Goal: Communication & Community: Answer question/provide support

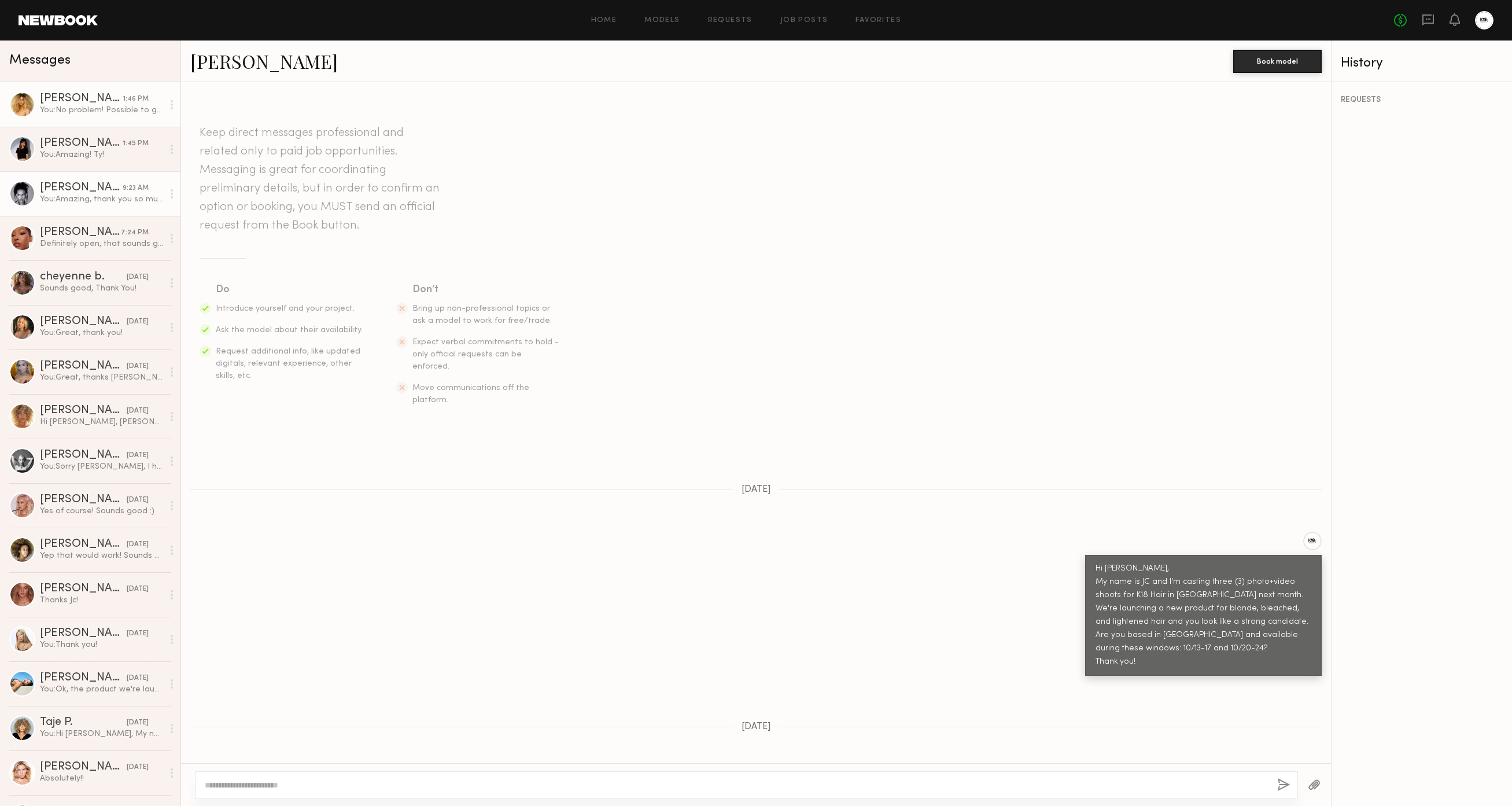
scroll to position [1055, 0]
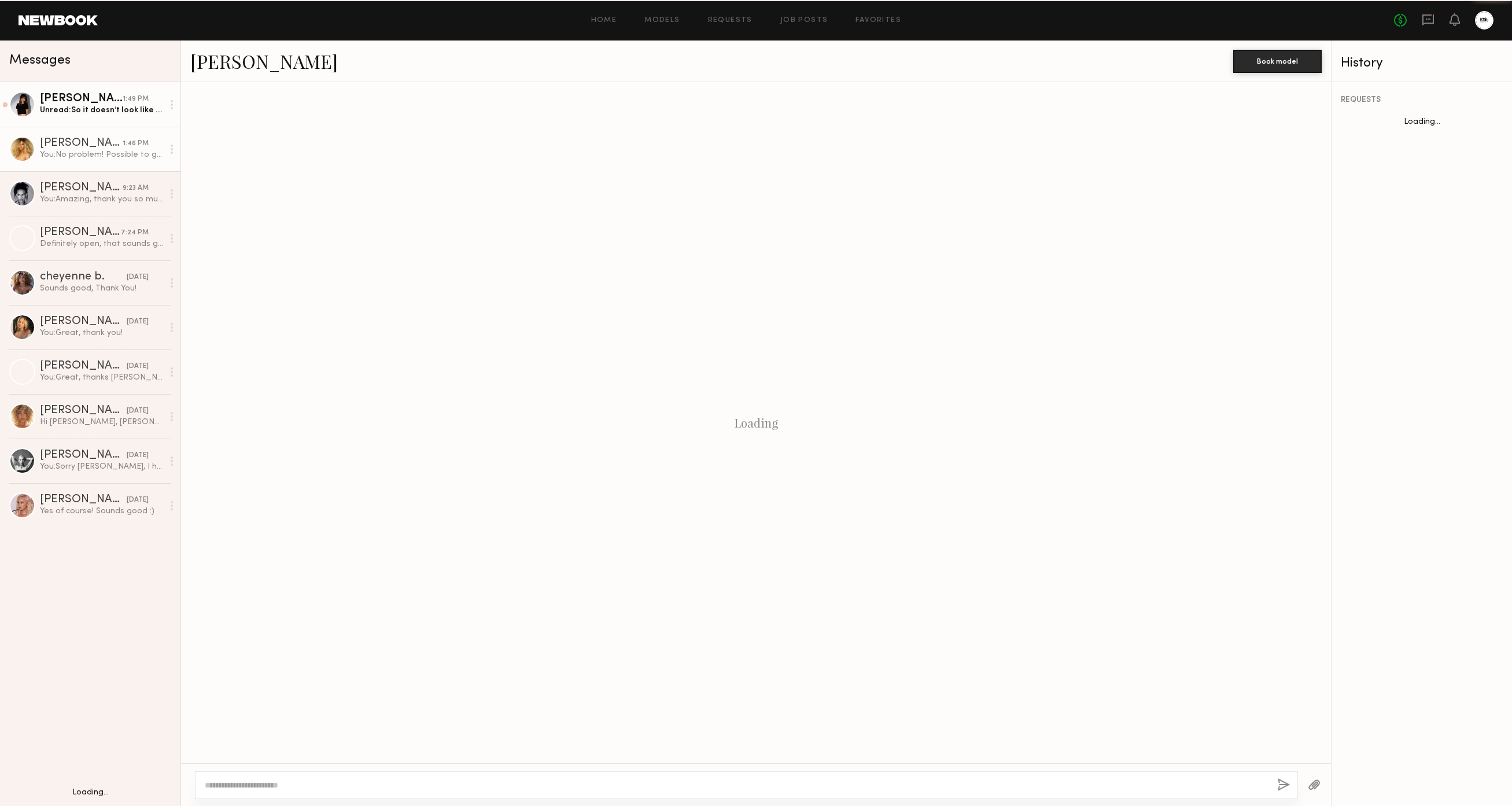
scroll to position [397, 0]
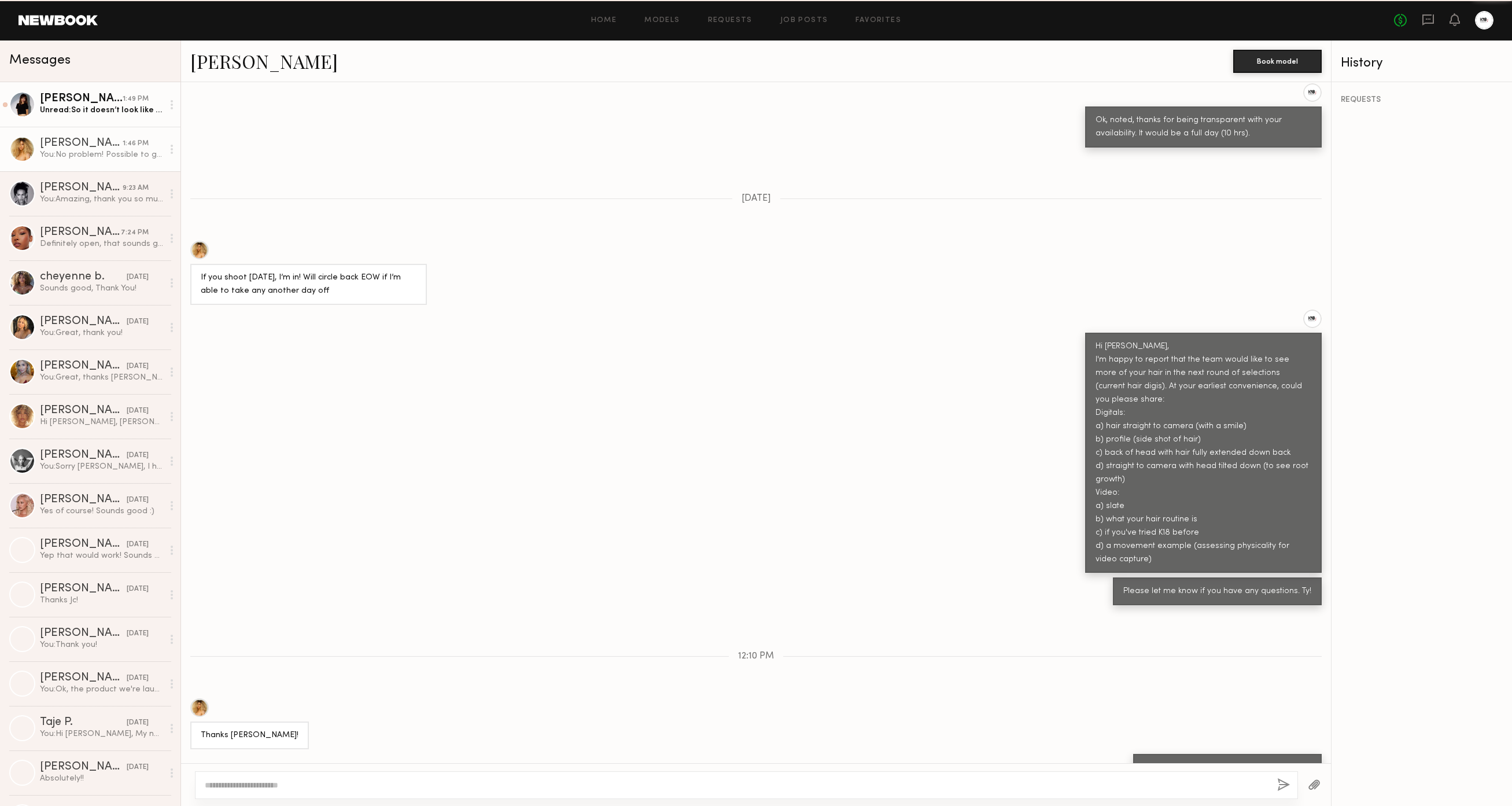
click at [89, 100] on div "[PERSON_NAME]" at bounding box center [81, 98] width 82 height 12
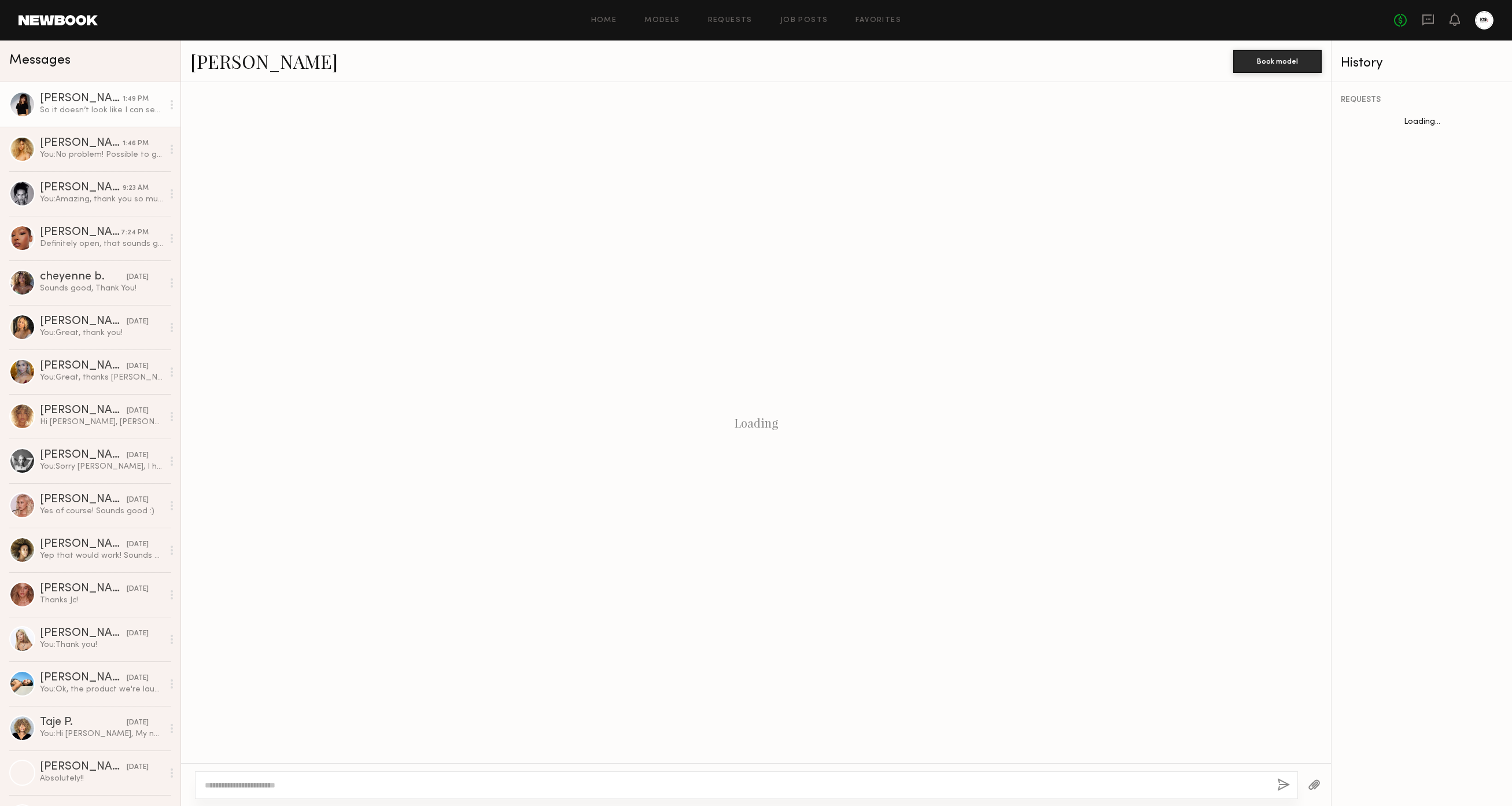
scroll to position [420, 0]
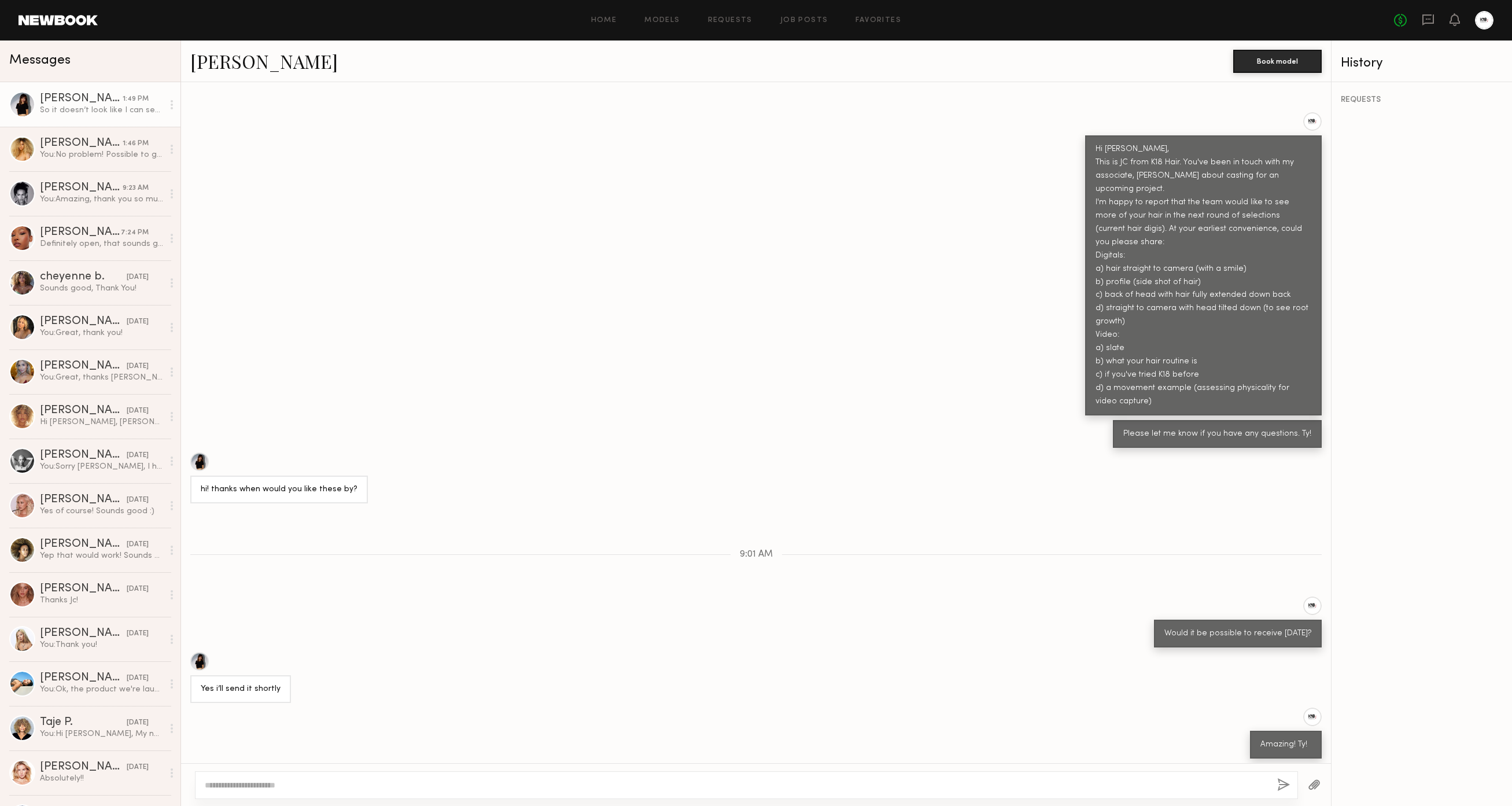
click at [447, 784] on textarea at bounding box center [736, 785] width 1063 height 12
type textarea "**********"
click at [1284, 786] on button "button" at bounding box center [1283, 785] width 13 height 15
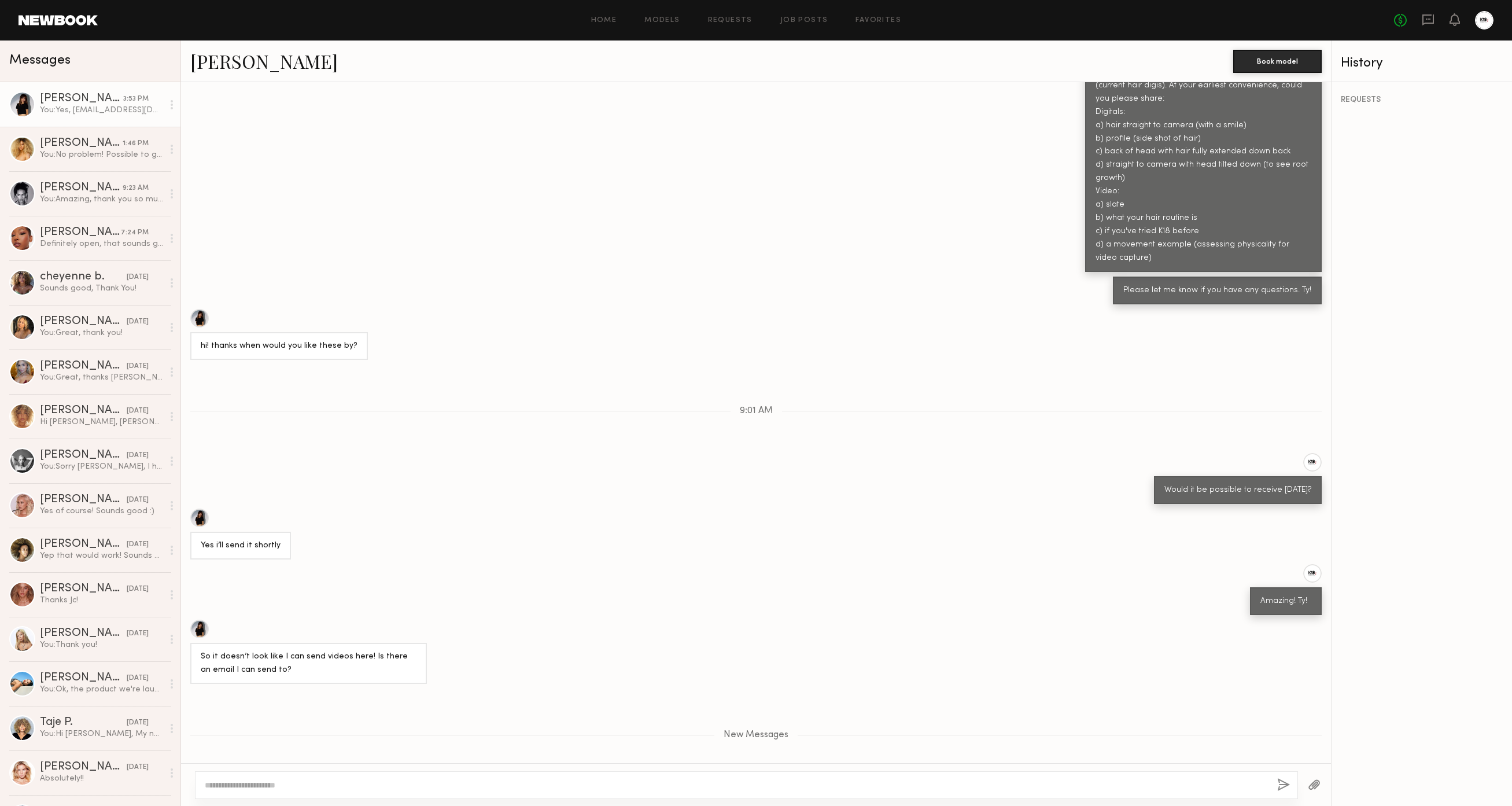
scroll to position [635, 0]
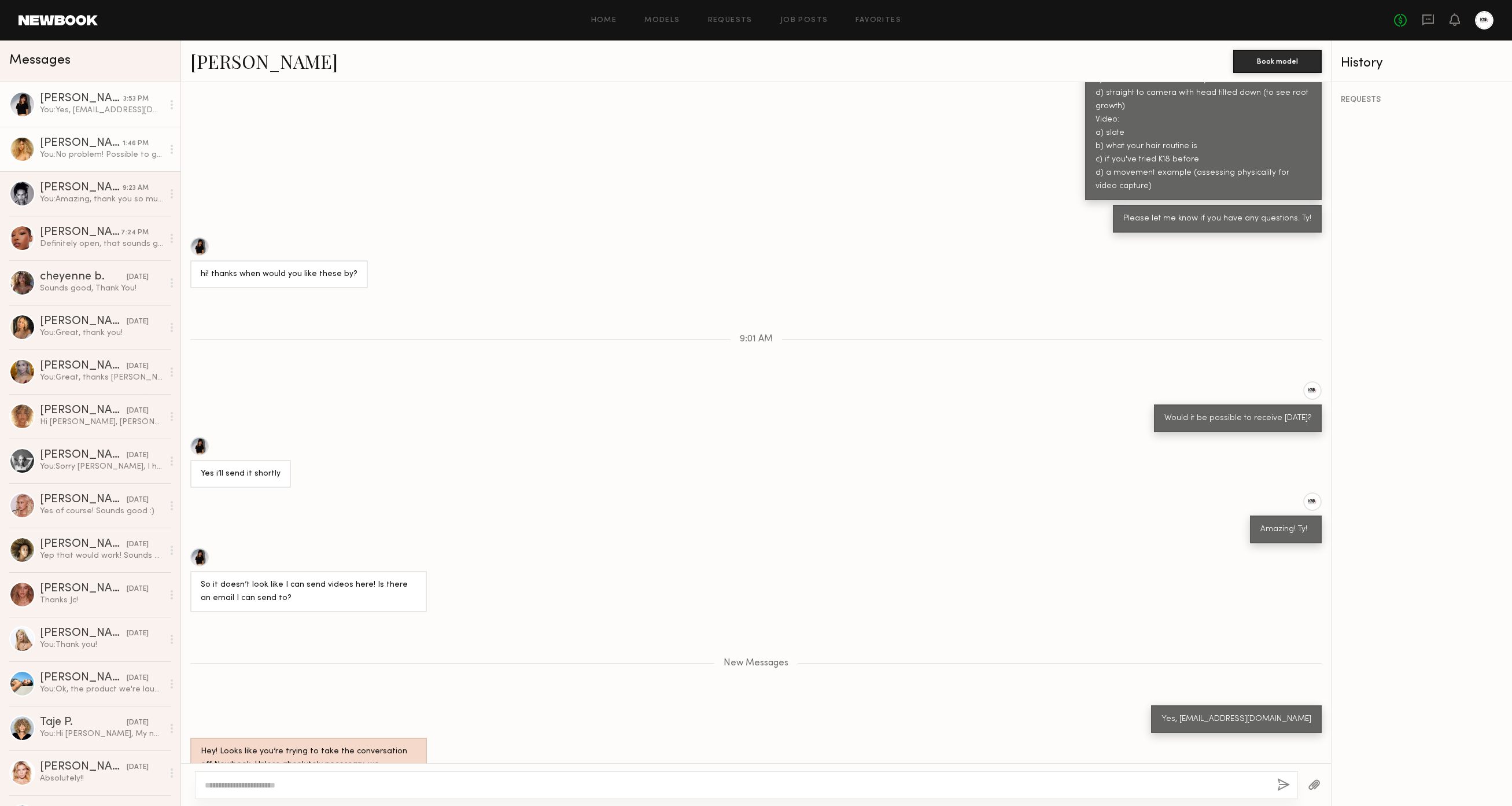
click at [62, 138] on div "[PERSON_NAME]" at bounding box center [81, 143] width 82 height 12
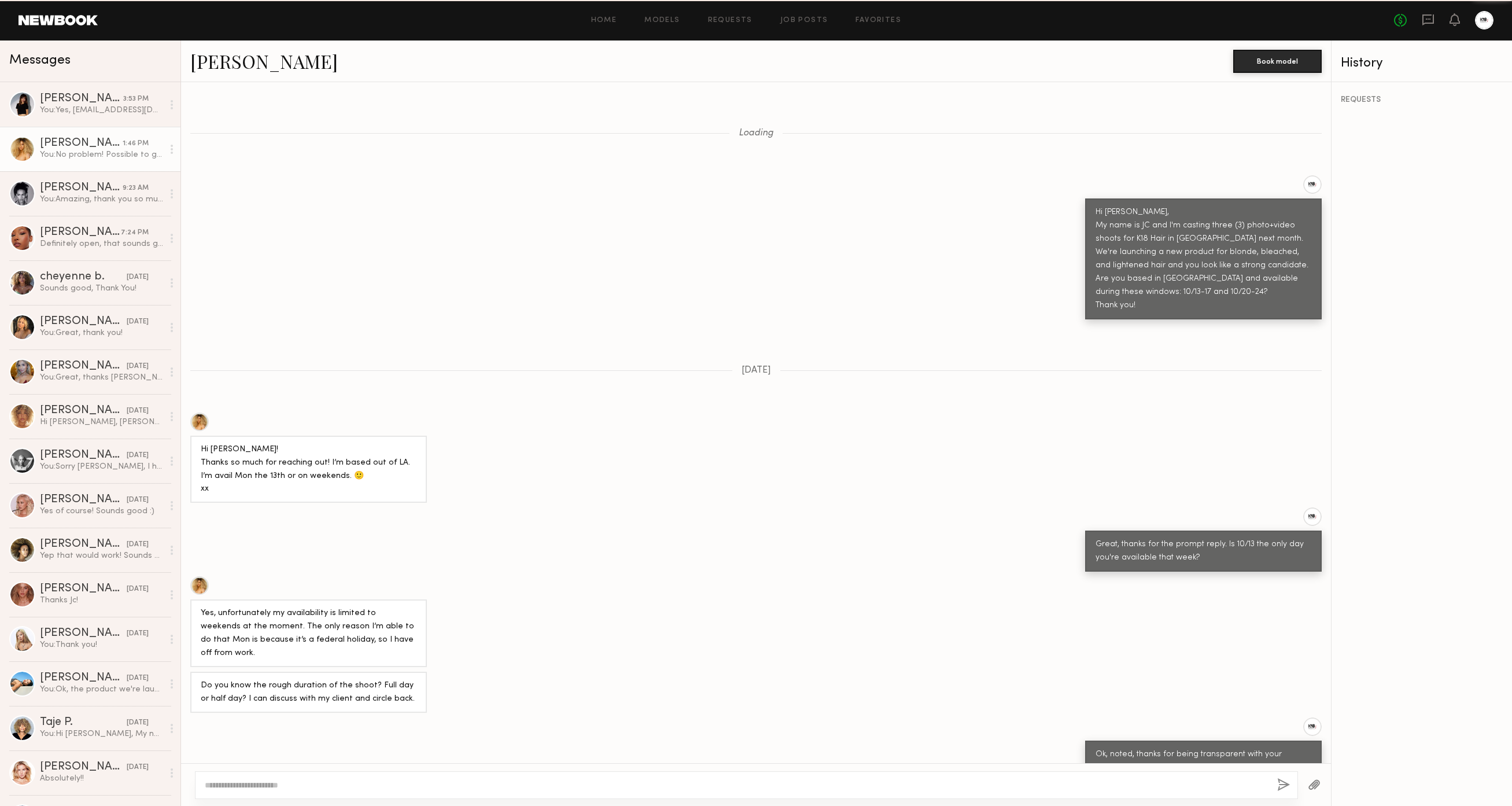
scroll to position [633, 0]
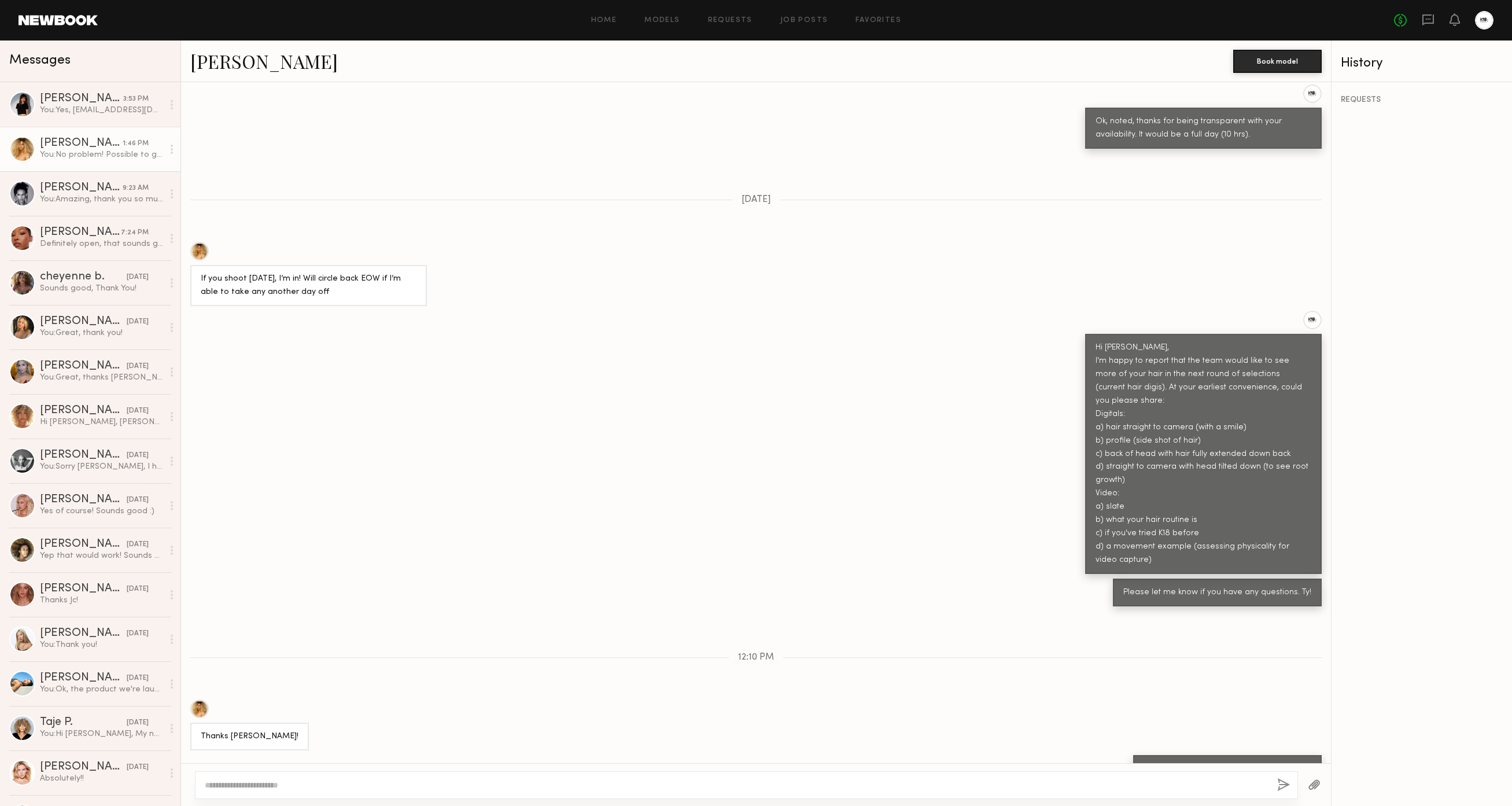
click at [441, 784] on textarea at bounding box center [736, 785] width 1063 height 12
type textarea "*"
drag, startPoint x: 410, startPoint y: 784, endPoint x: 490, endPoint y: 786, distance: 80.0
click at [410, 784] on textarea "**********" at bounding box center [736, 785] width 1063 height 12
type textarea "**********"
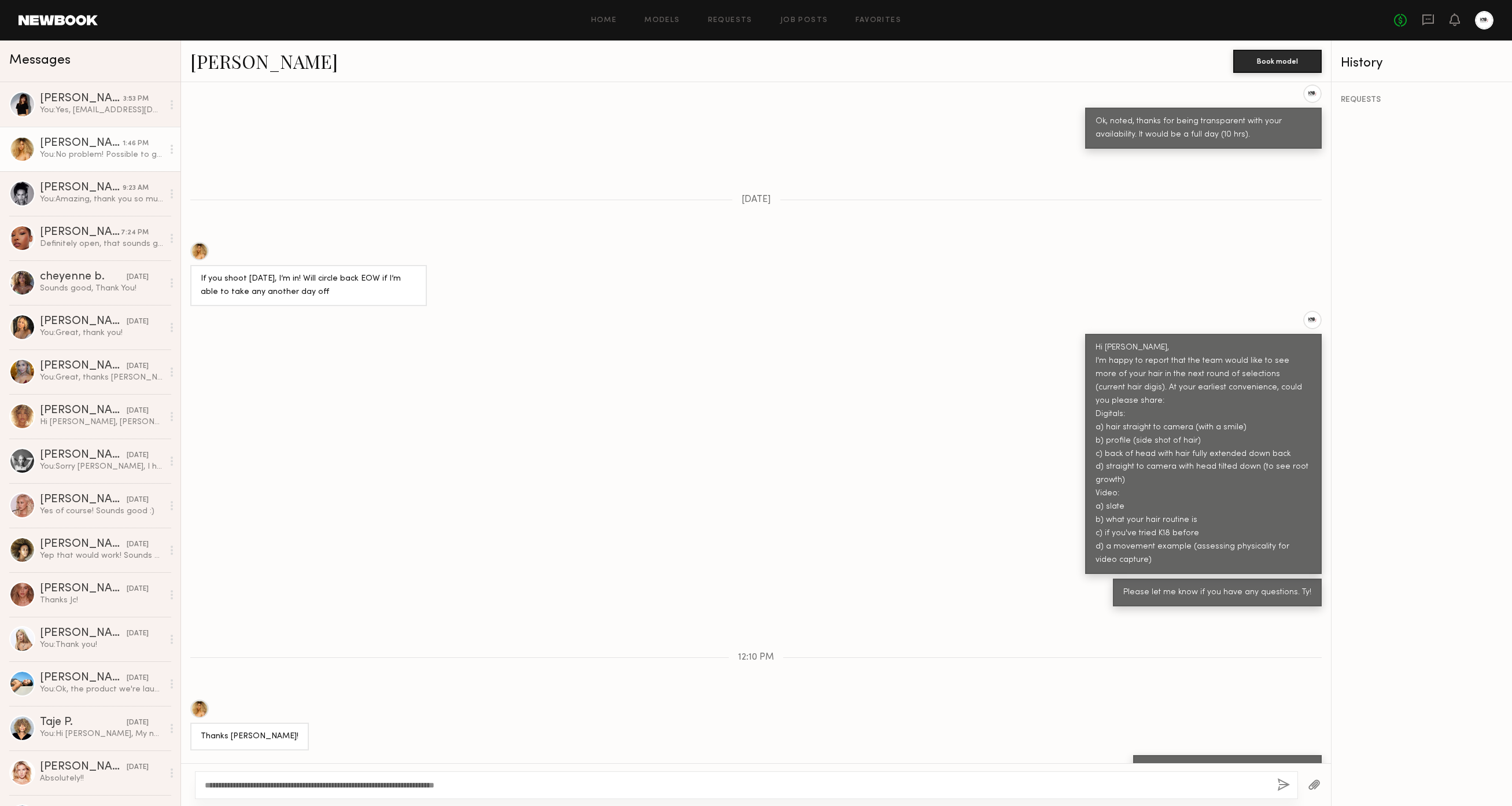
click at [1290, 782] on div "**********" at bounding box center [746, 785] width 1103 height 28
click at [1284, 782] on button "button" at bounding box center [1283, 785] width 13 height 15
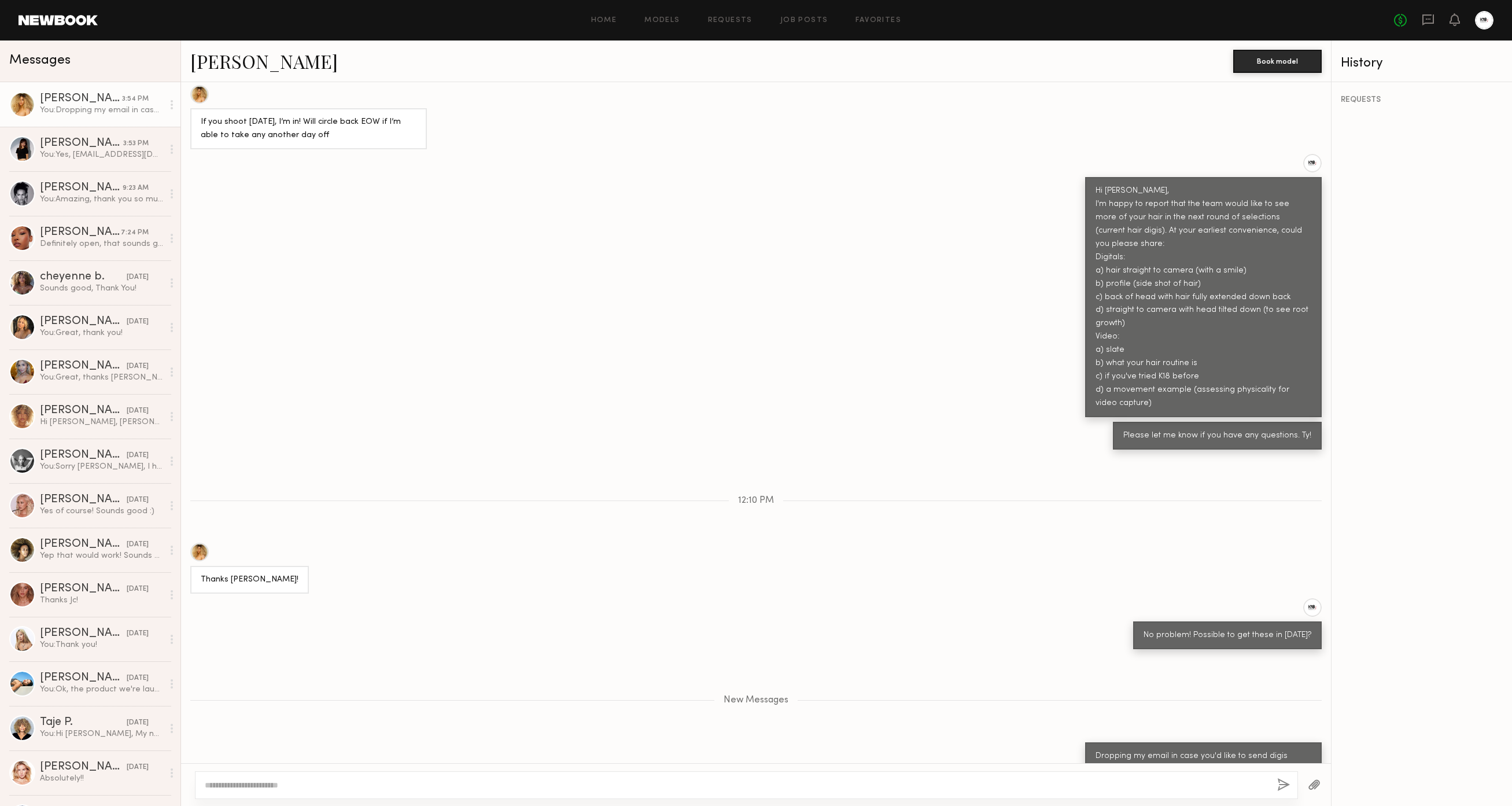
scroll to position [863, 0]
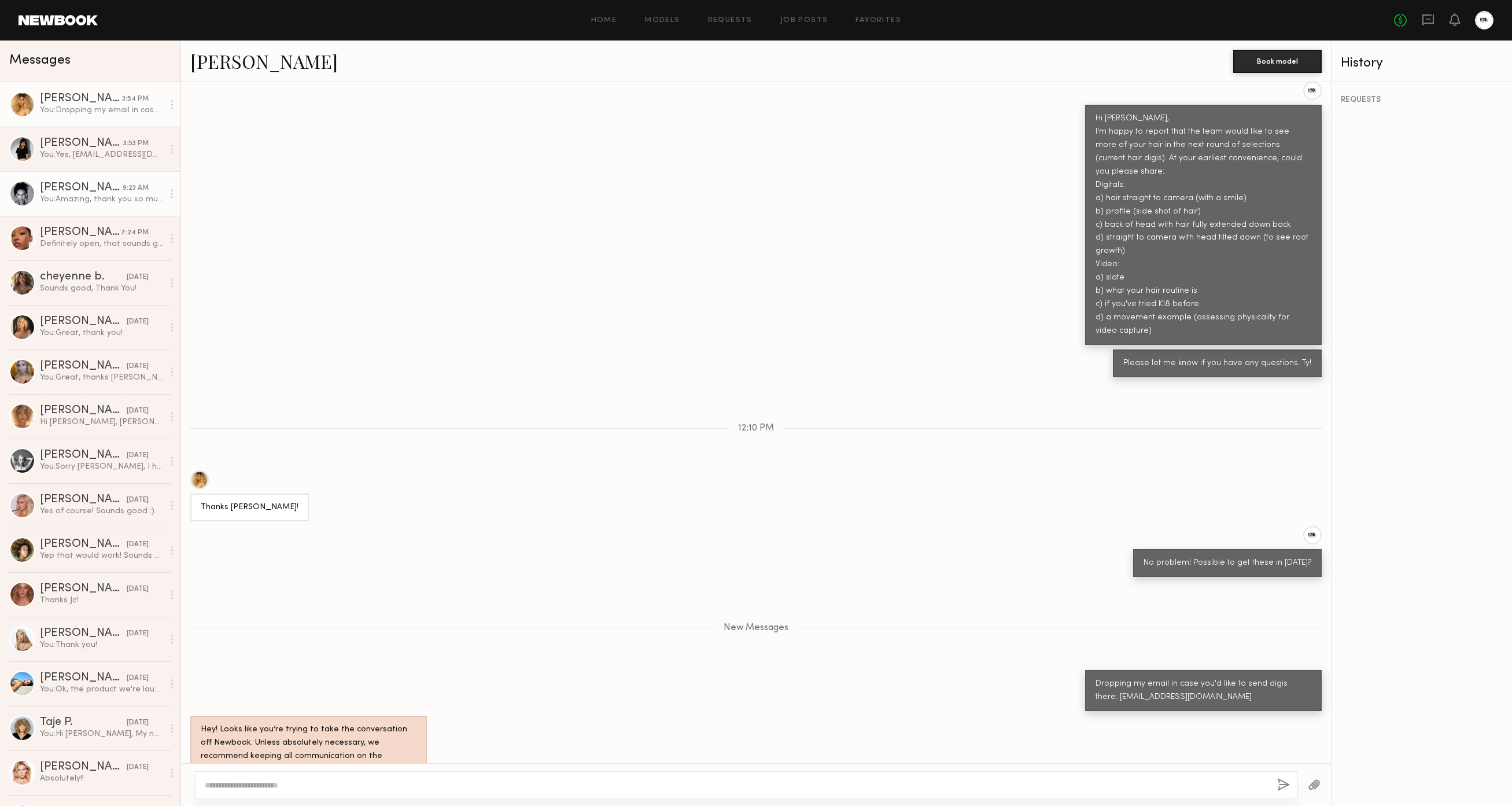
click at [80, 187] on div "[PERSON_NAME]" at bounding box center [81, 188] width 82 height 12
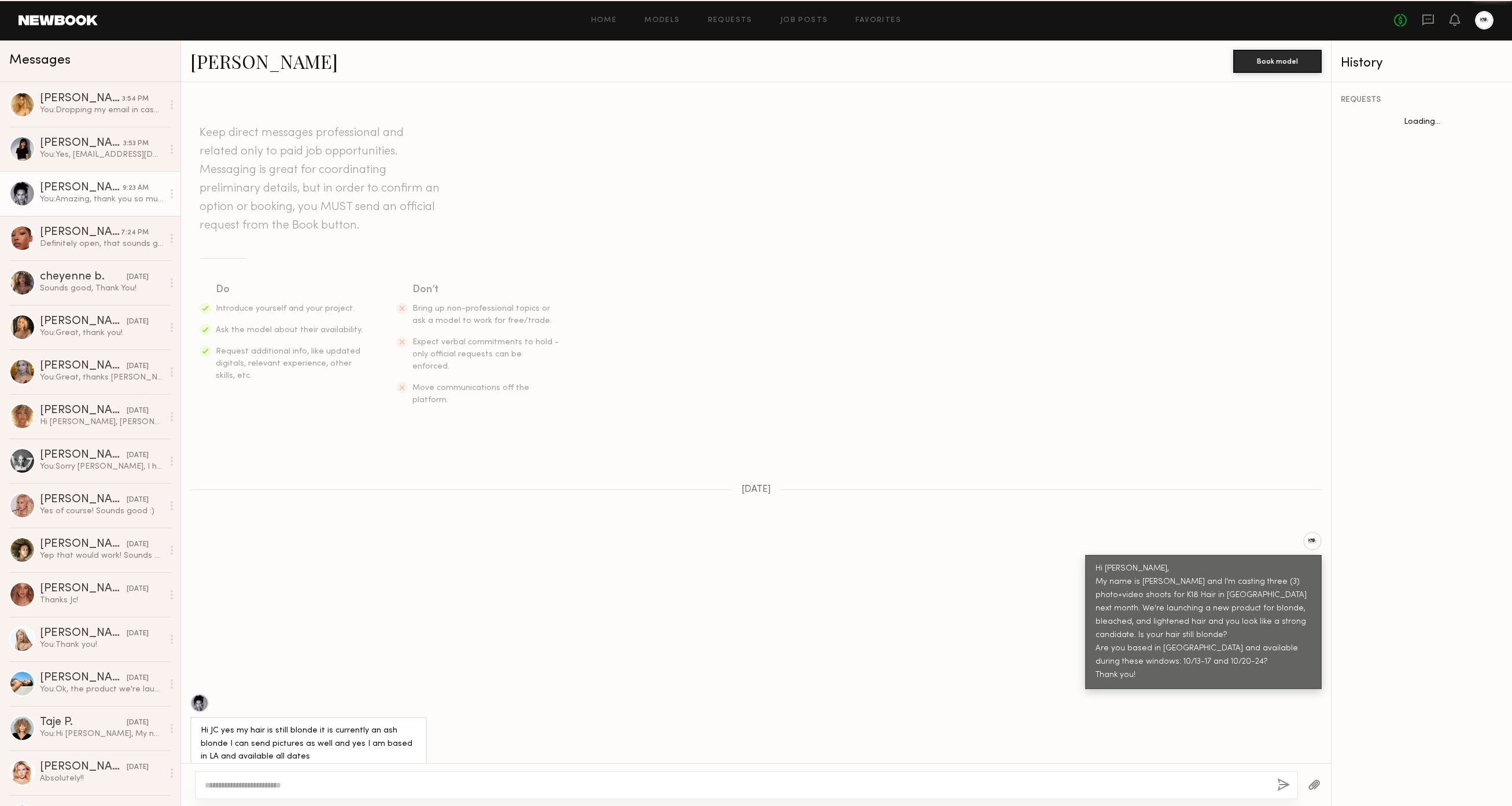
scroll to position [816, 0]
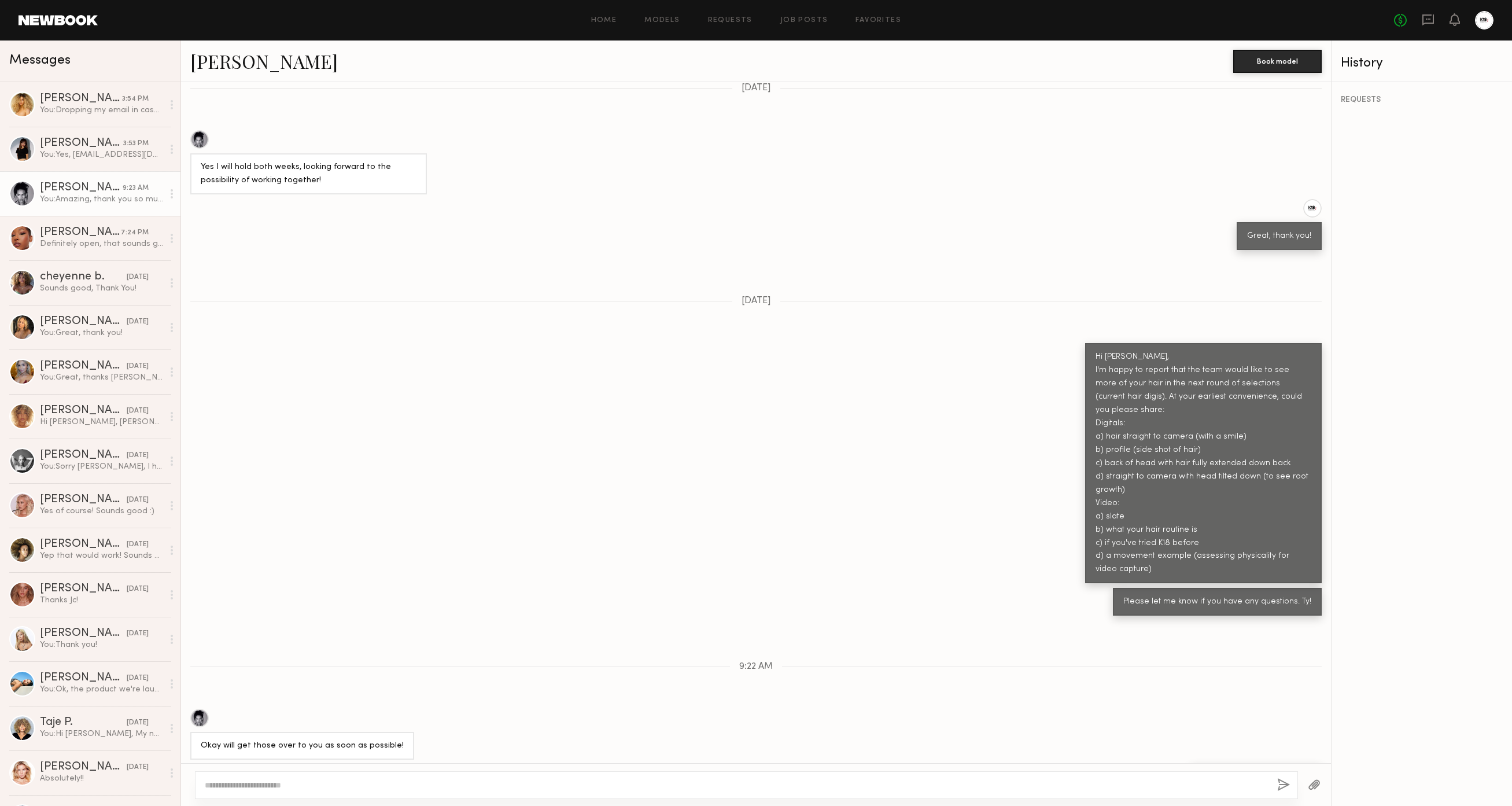
click at [273, 788] on textarea at bounding box center [736, 785] width 1063 height 12
type textarea "**********"
click at [1284, 779] on button "button" at bounding box center [1283, 785] width 13 height 15
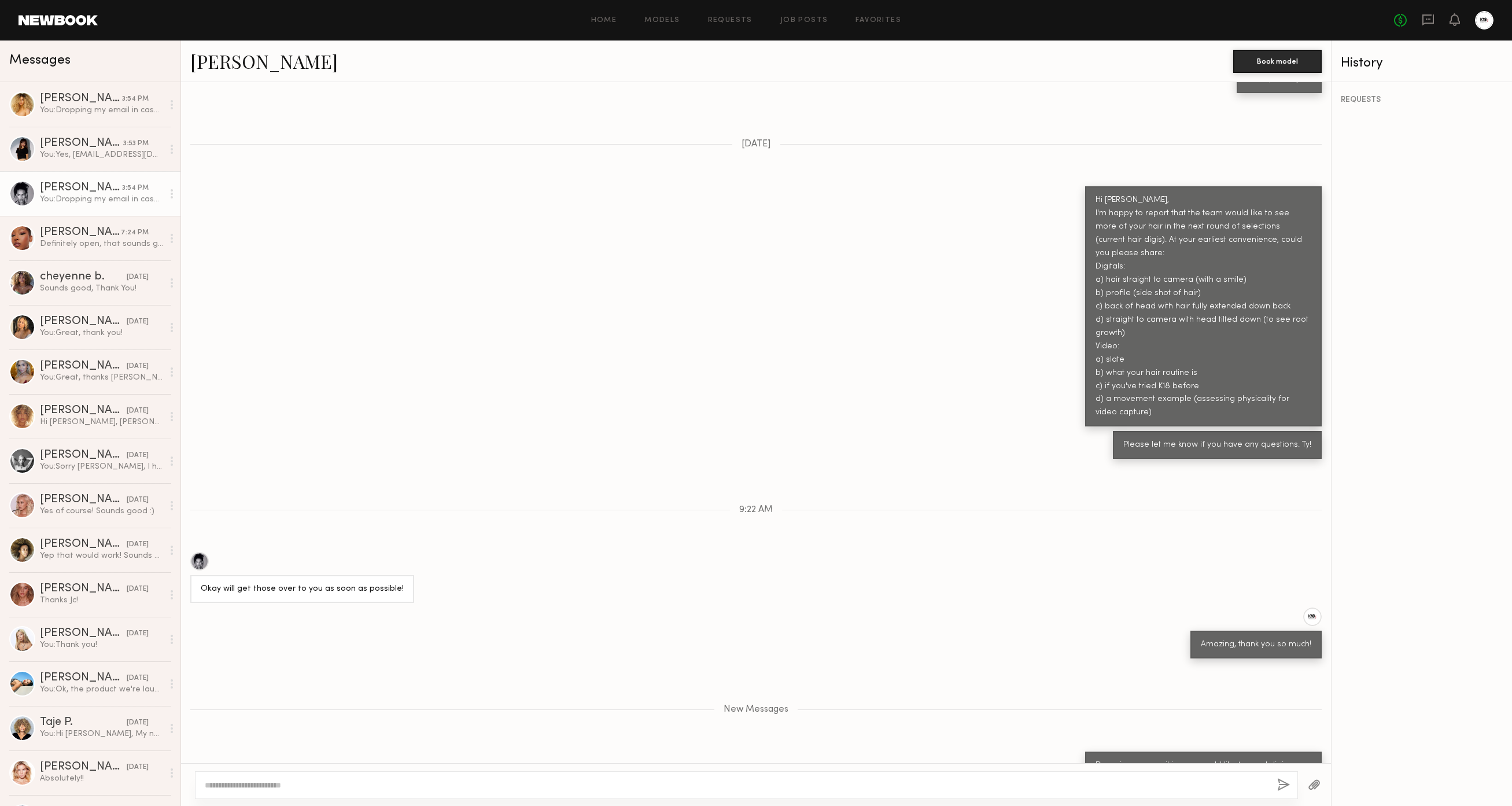
scroll to position [1045, 0]
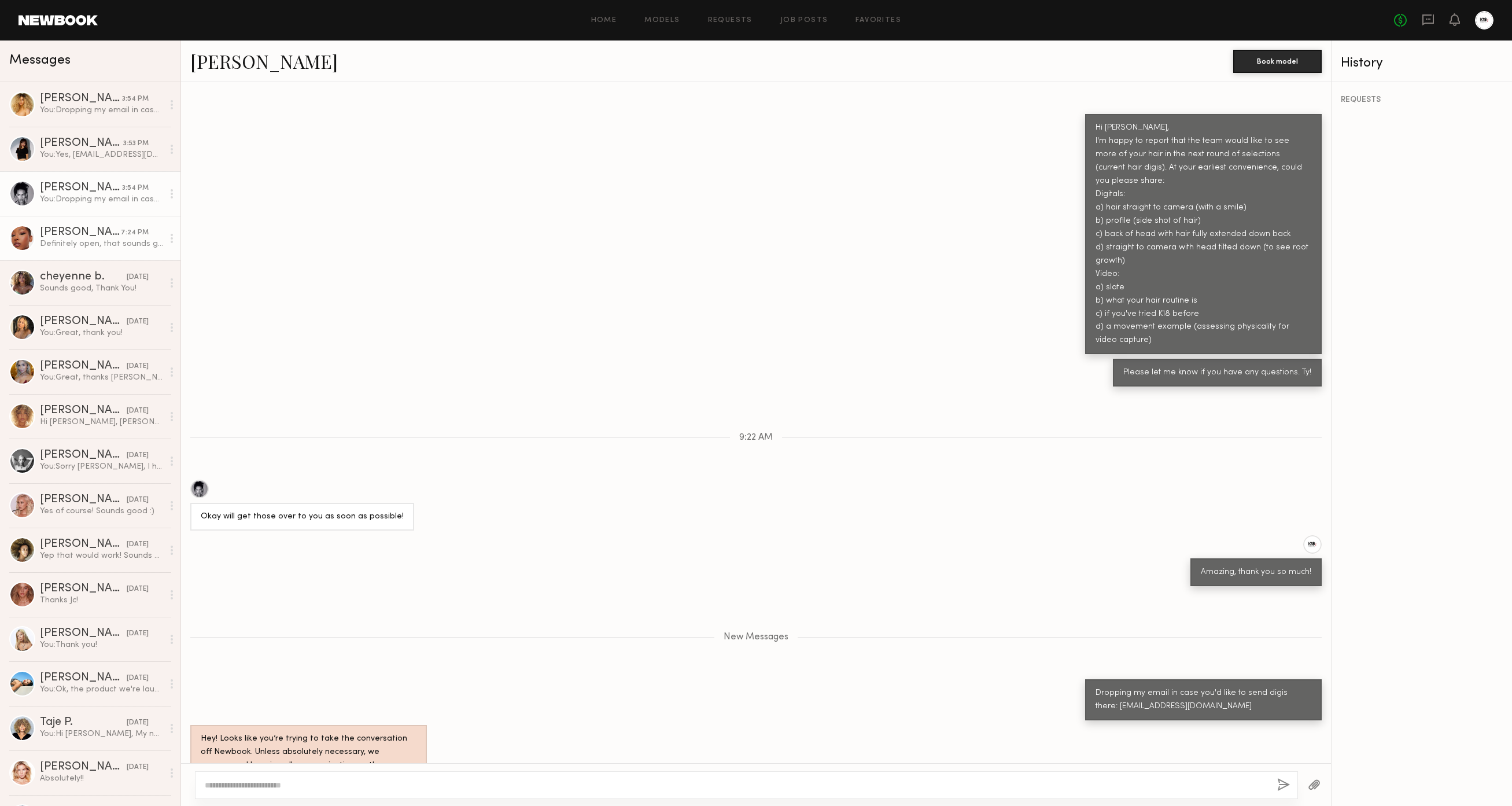
click at [22, 237] on div at bounding box center [22, 237] width 26 height 26
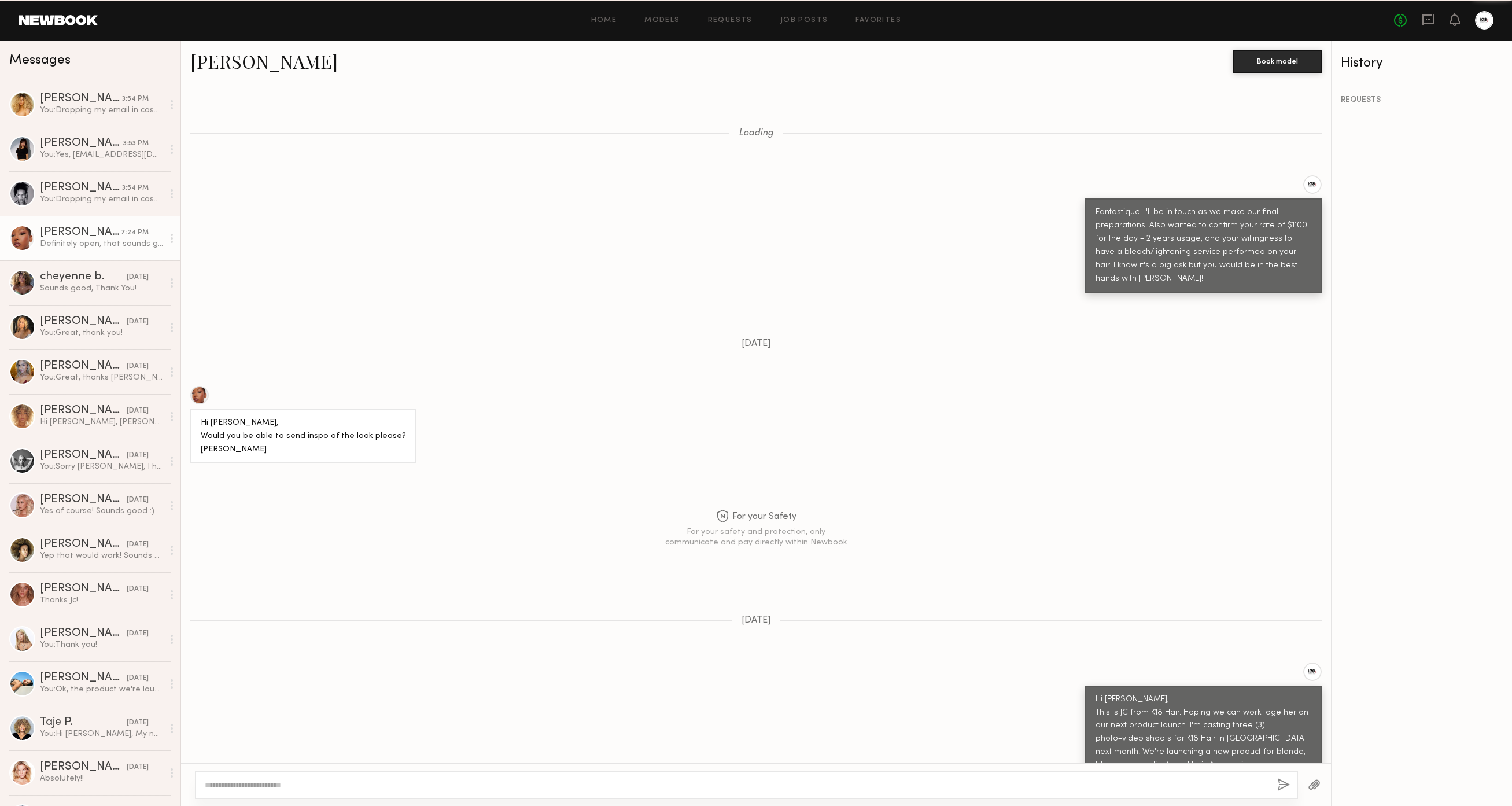
scroll to position [881, 0]
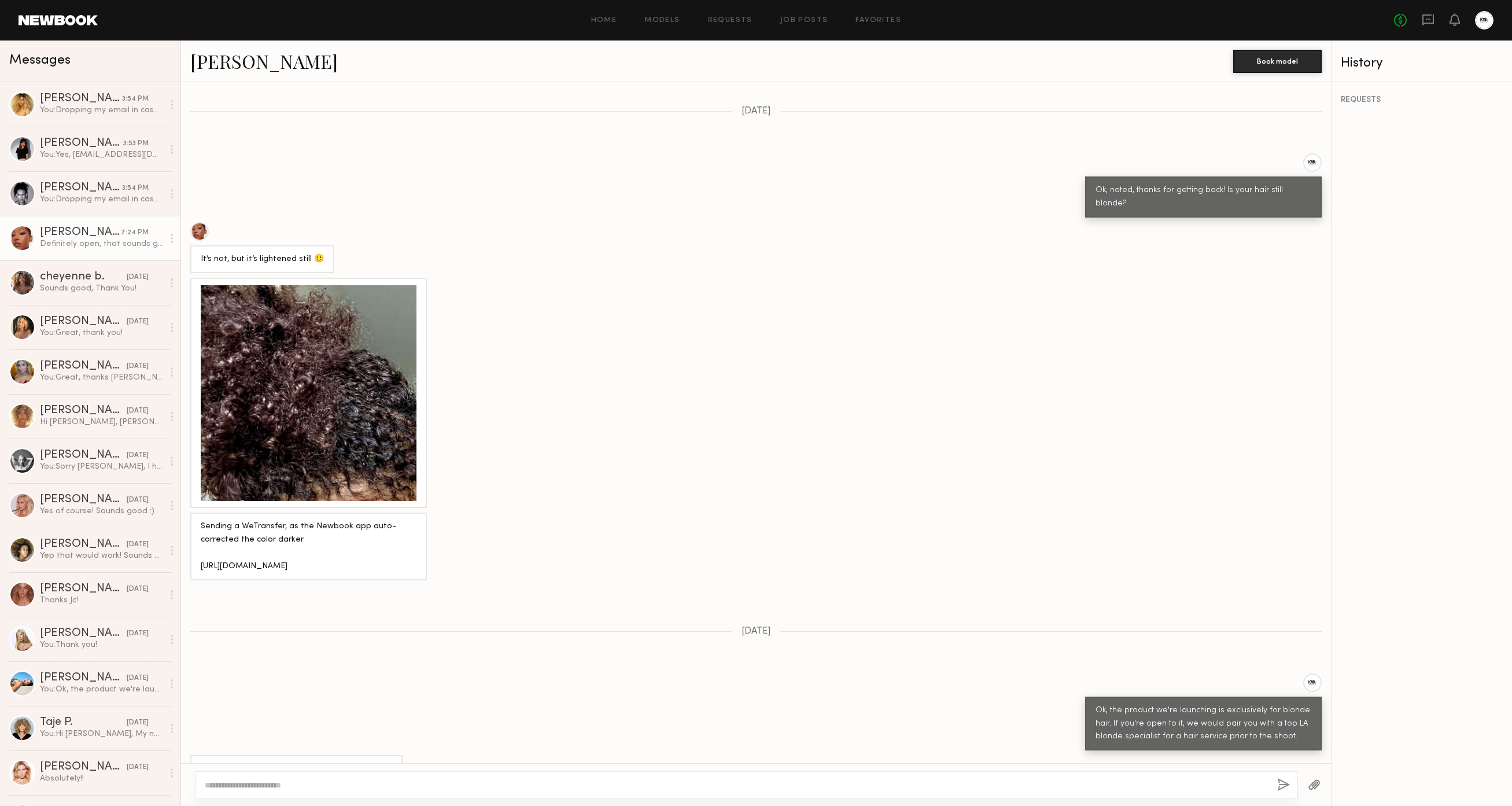
click at [219, 59] on link "[PERSON_NAME]" at bounding box center [264, 61] width 147 height 25
drag, startPoint x: 308, startPoint y: 535, endPoint x: 198, endPoint y: 539, distance: 110.1
click at [197, 542] on div "Sending a WeTransfer, as the Newbook app auto-corrected the color darker https:…" at bounding box center [309, 546] width 237 height 68
copy div "https://we.tl/t-aYBu7NxElj"
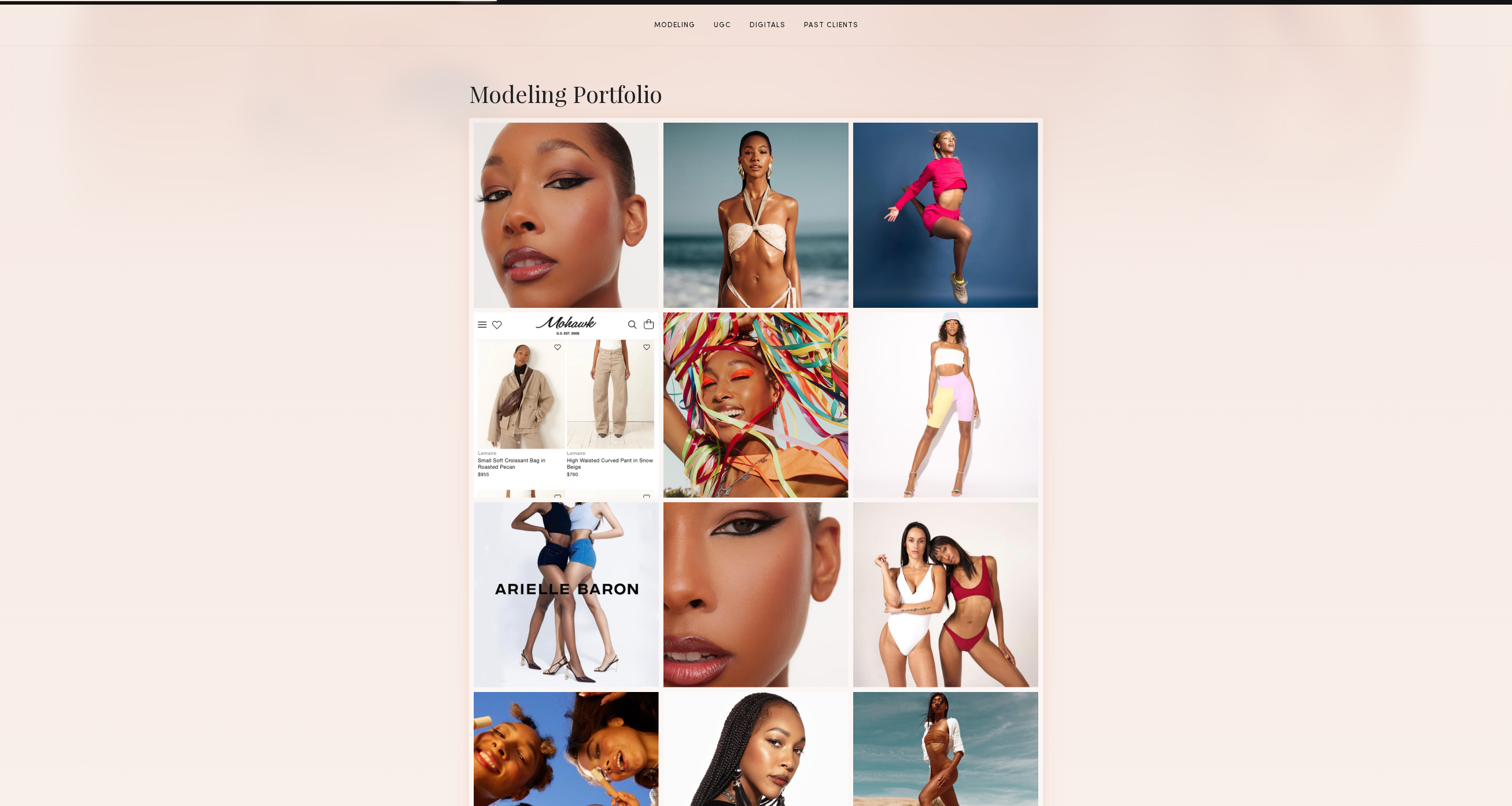
scroll to position [682, 0]
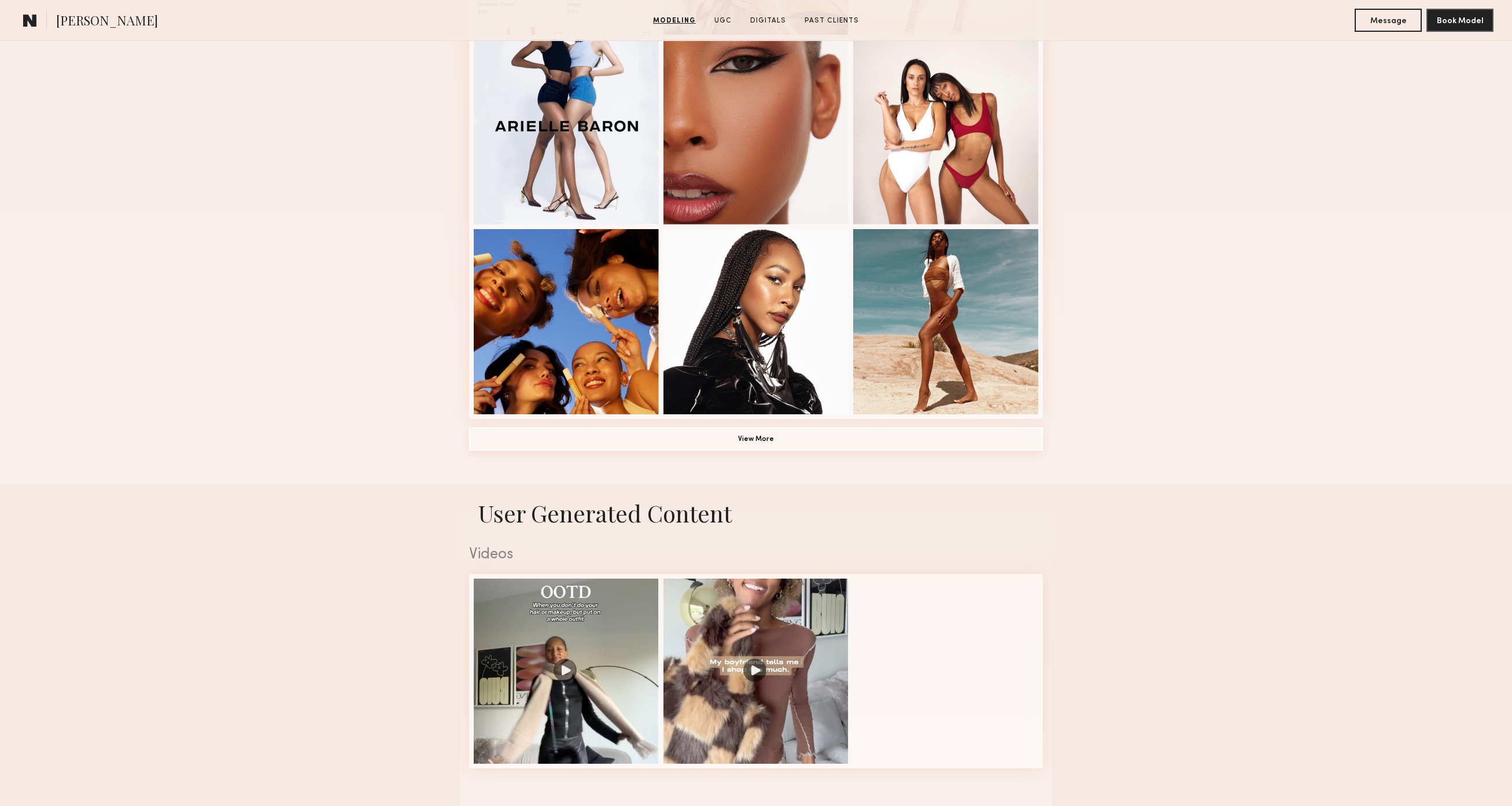
click at [746, 446] on button "View More" at bounding box center [756, 439] width 574 height 23
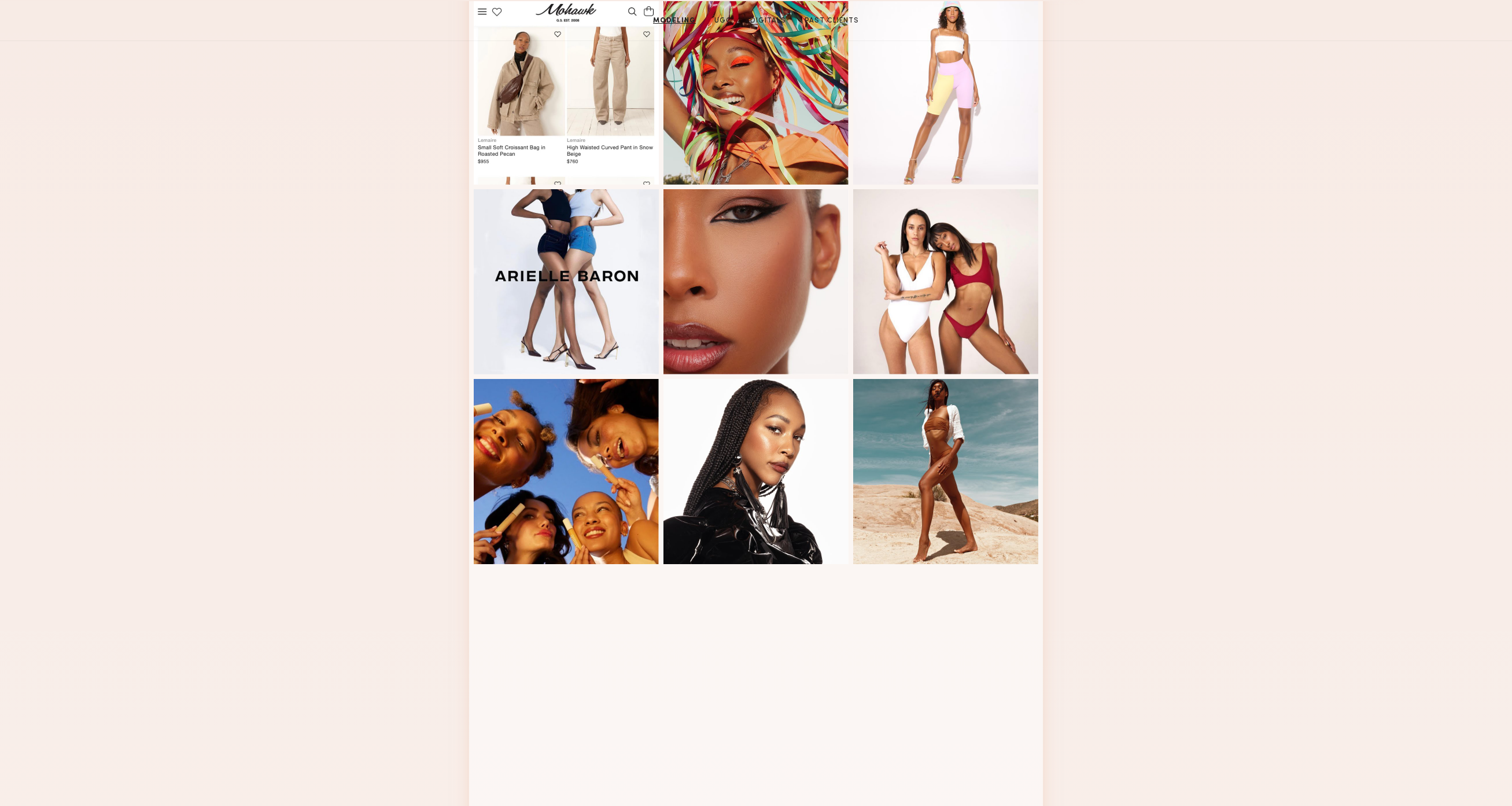
scroll to position [0, 0]
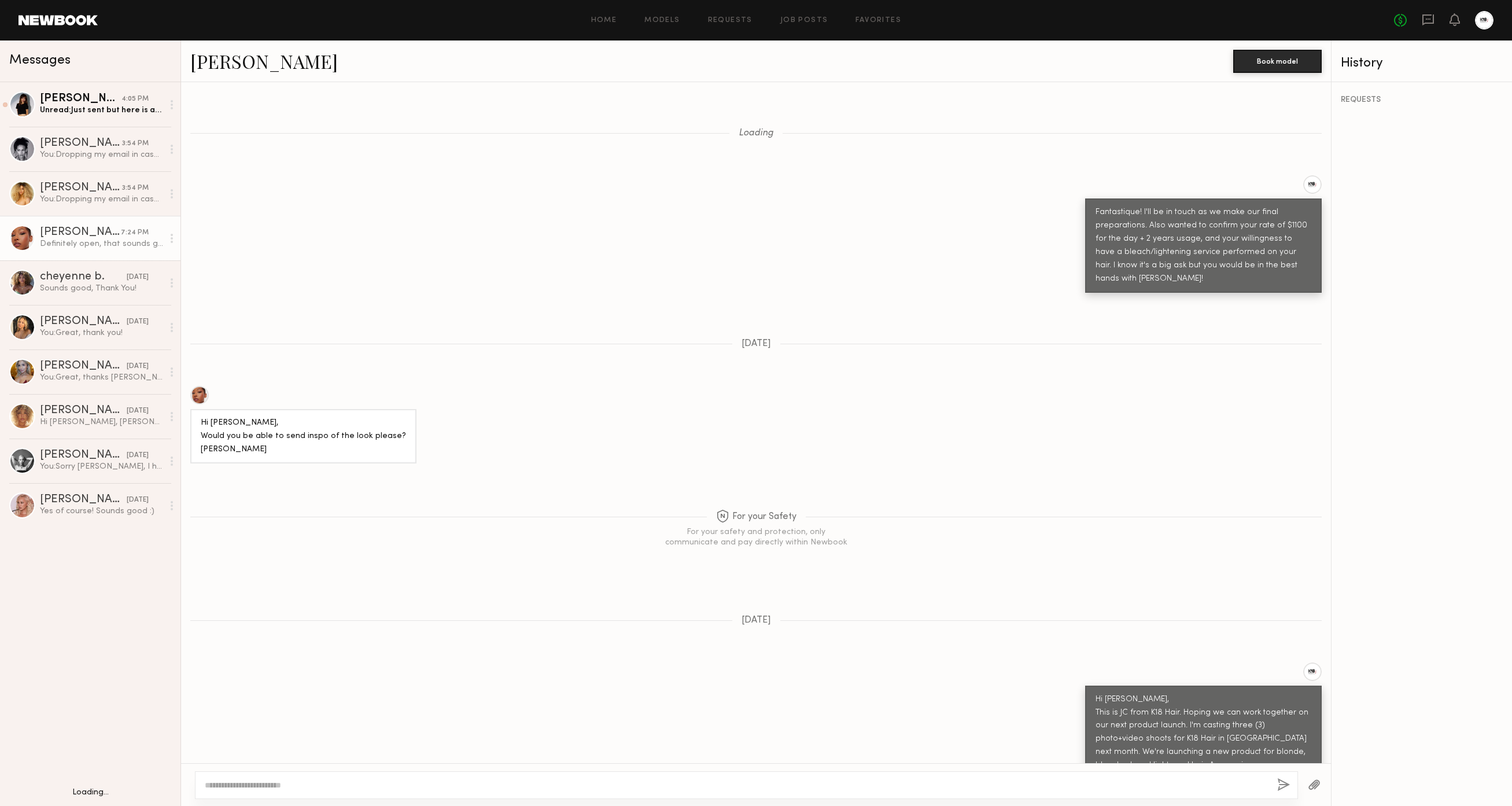
scroll to position [881, 0]
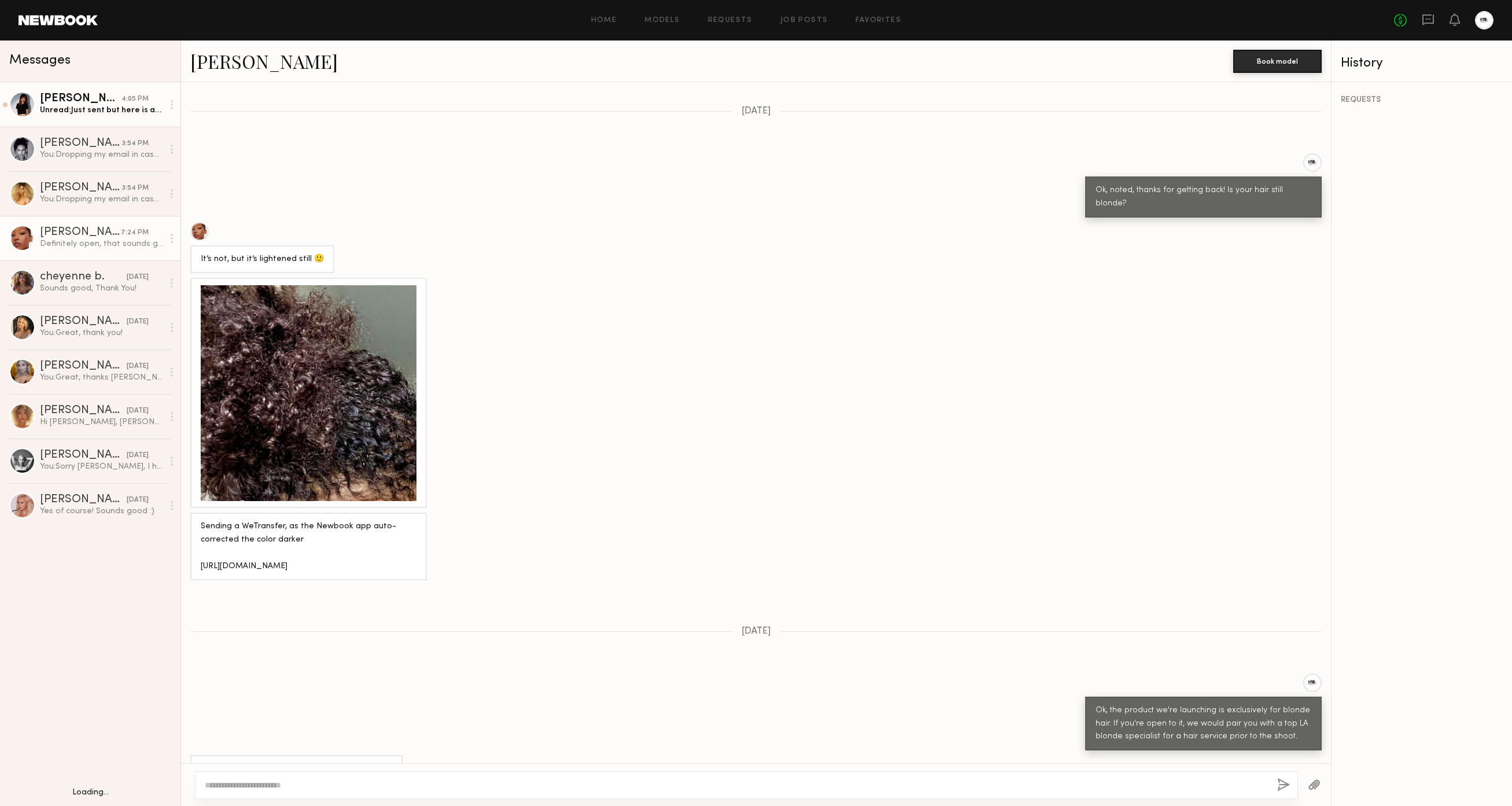
click at [108, 110] on div "Unread: Just sent but here is also the link to the folder https://drive.google.…" at bounding box center [101, 110] width 123 height 11
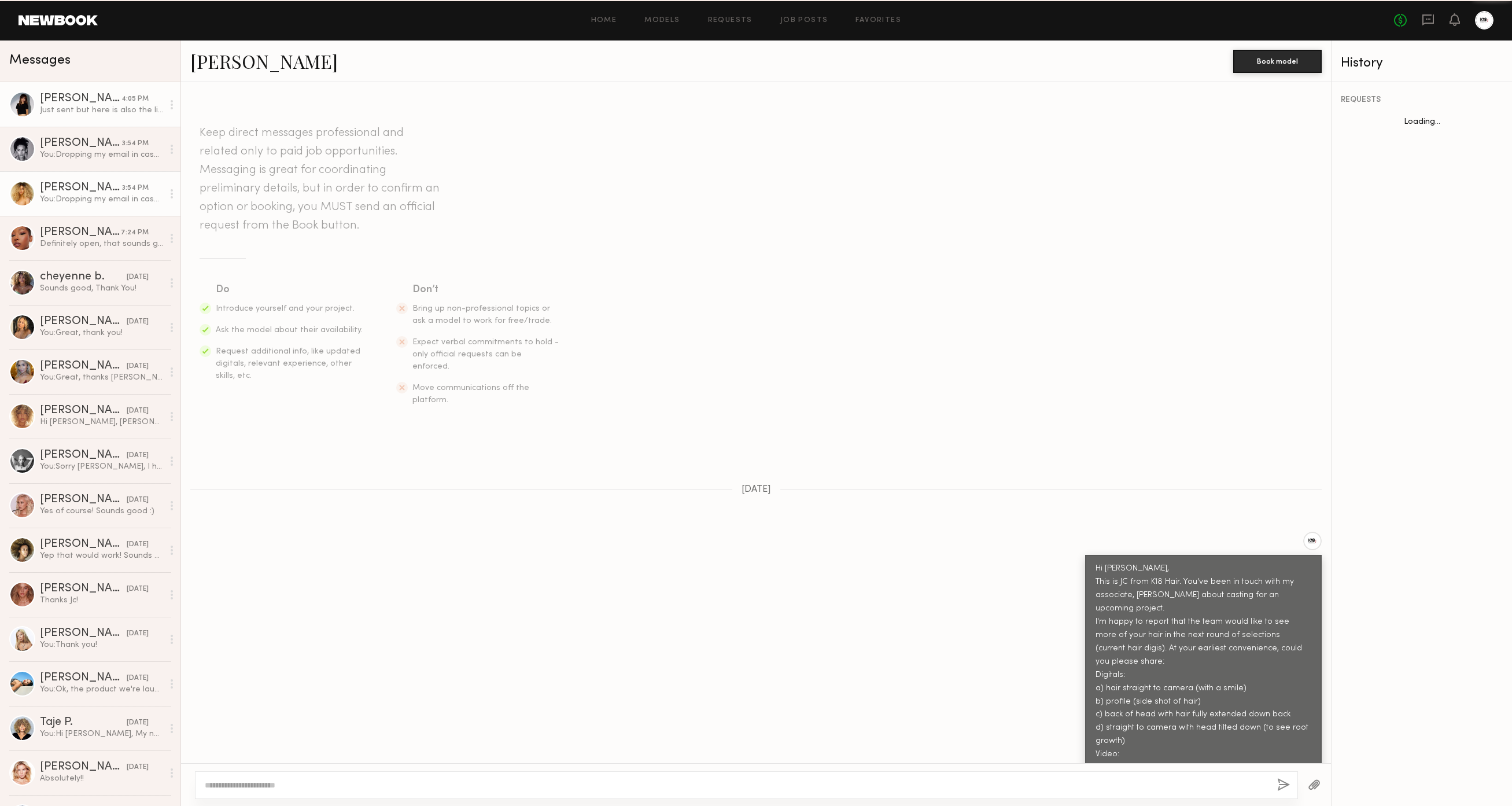
scroll to position [643, 0]
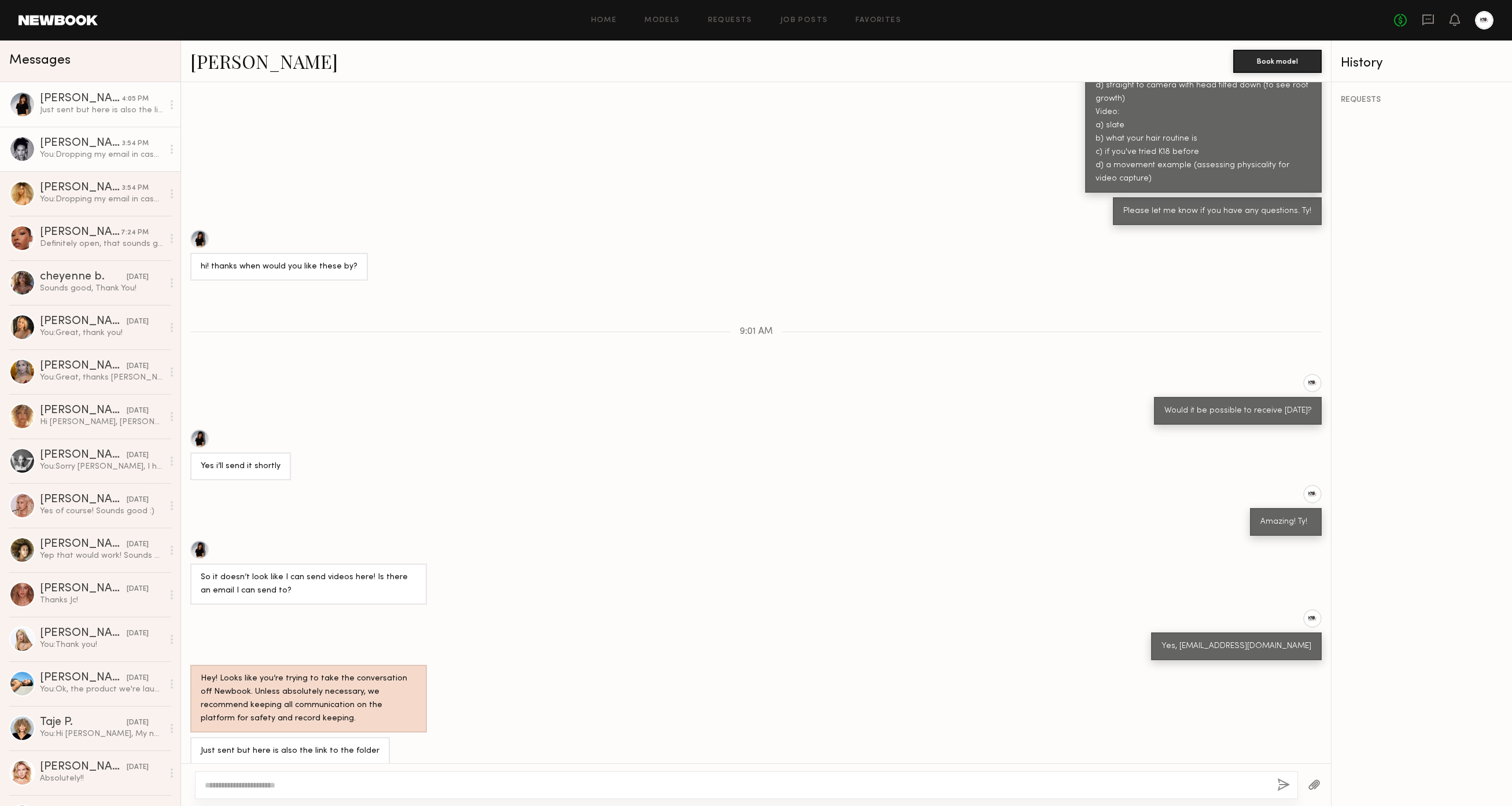
click at [107, 156] on div "You: Dropping my email in case you'd like to send digis there: jcvelasco@k18hai…" at bounding box center [101, 155] width 123 height 11
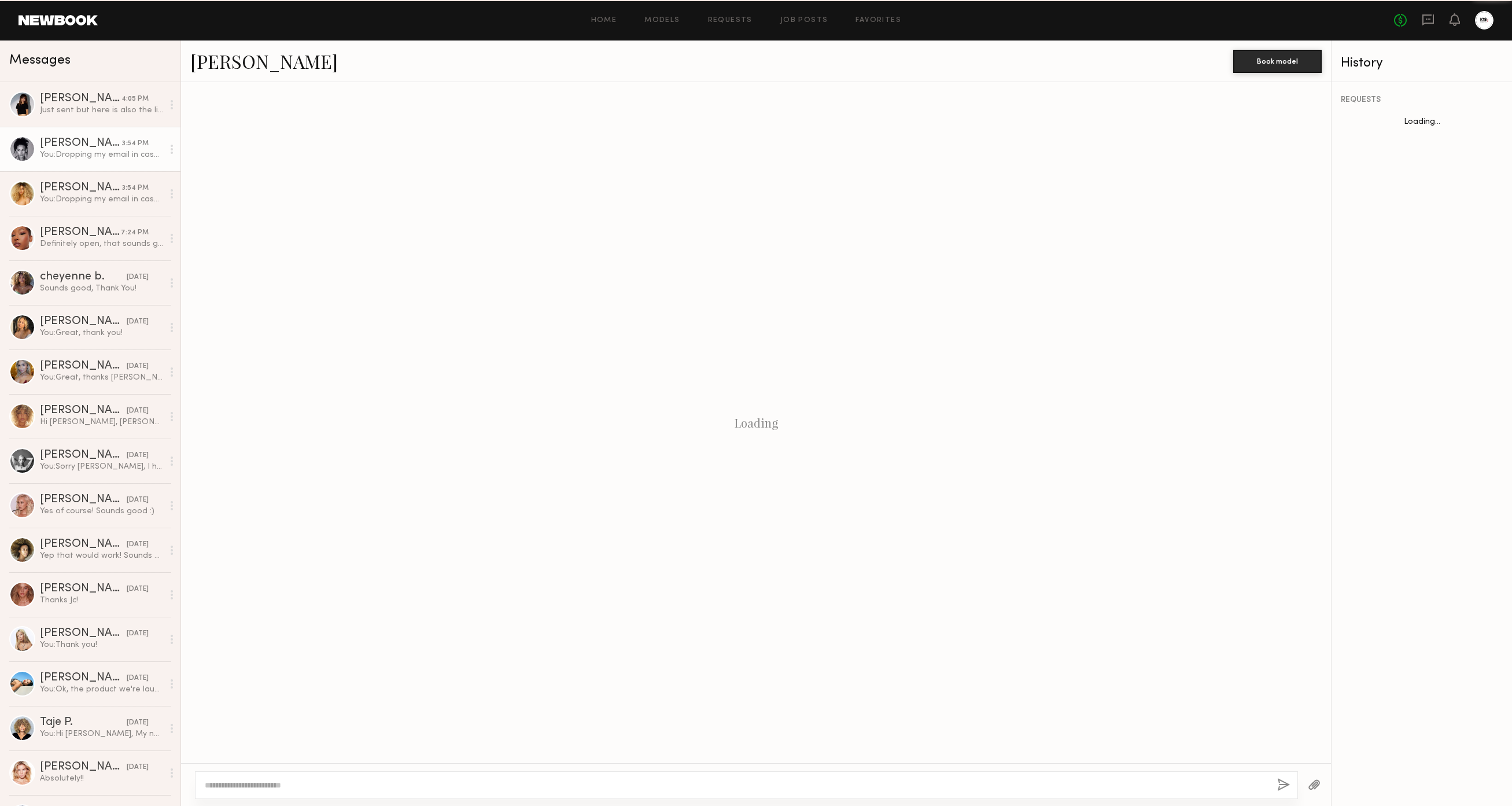
scroll to position [957, 0]
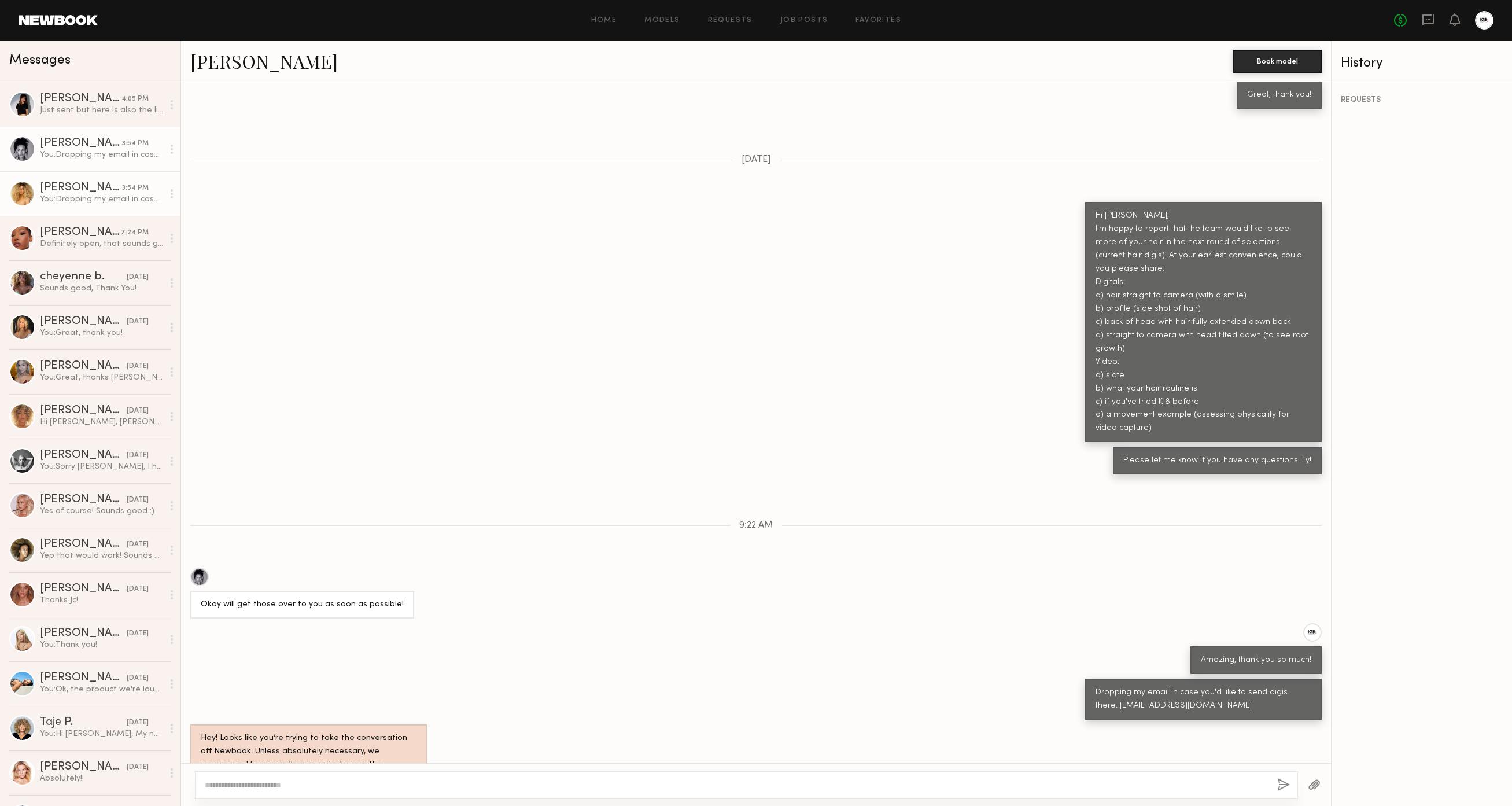
click at [66, 199] on div "You: Dropping my email in case you'd like to send digis there: jcvelasco@k18hai…" at bounding box center [101, 200] width 123 height 11
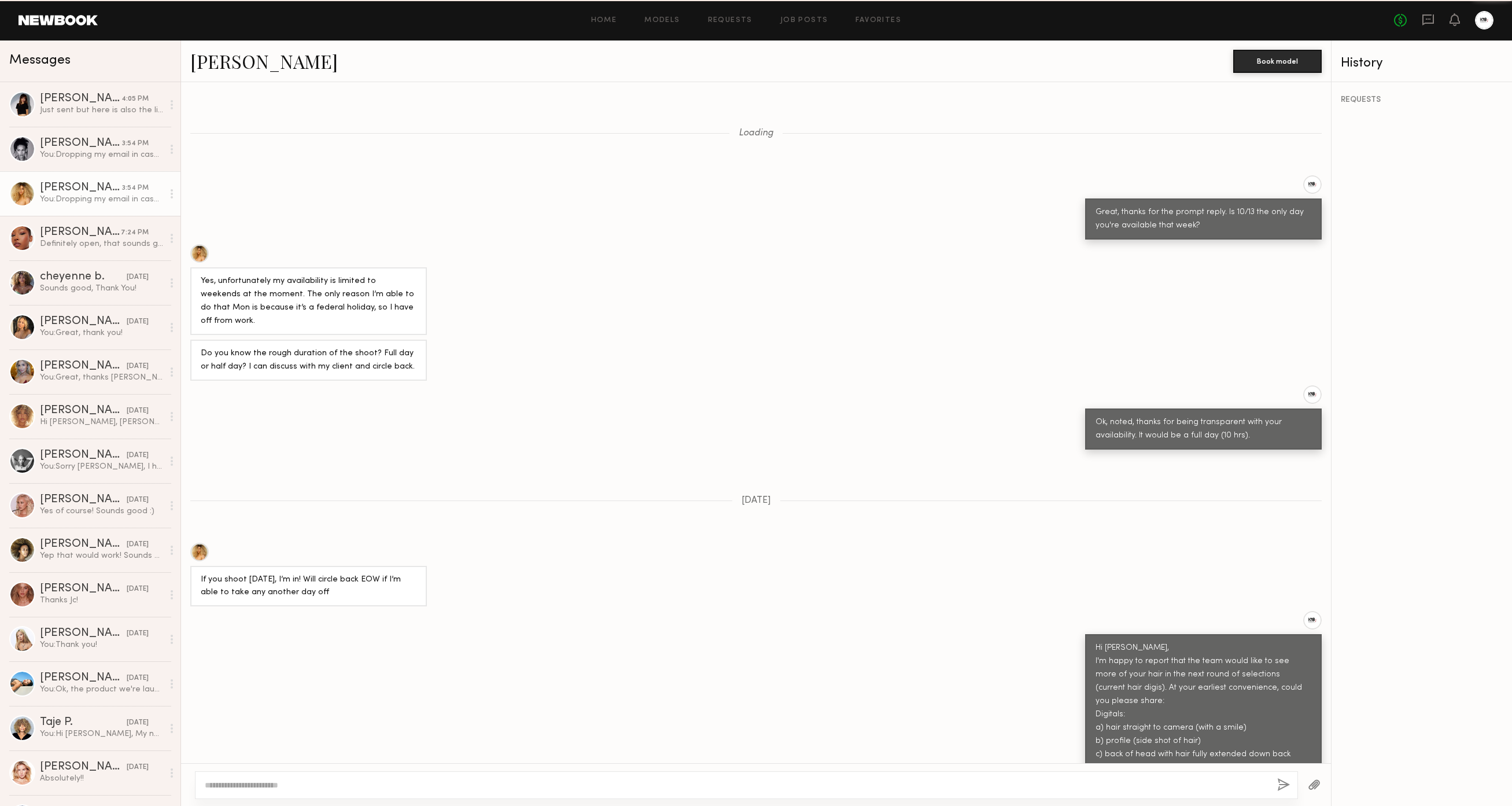
scroll to position [443, 0]
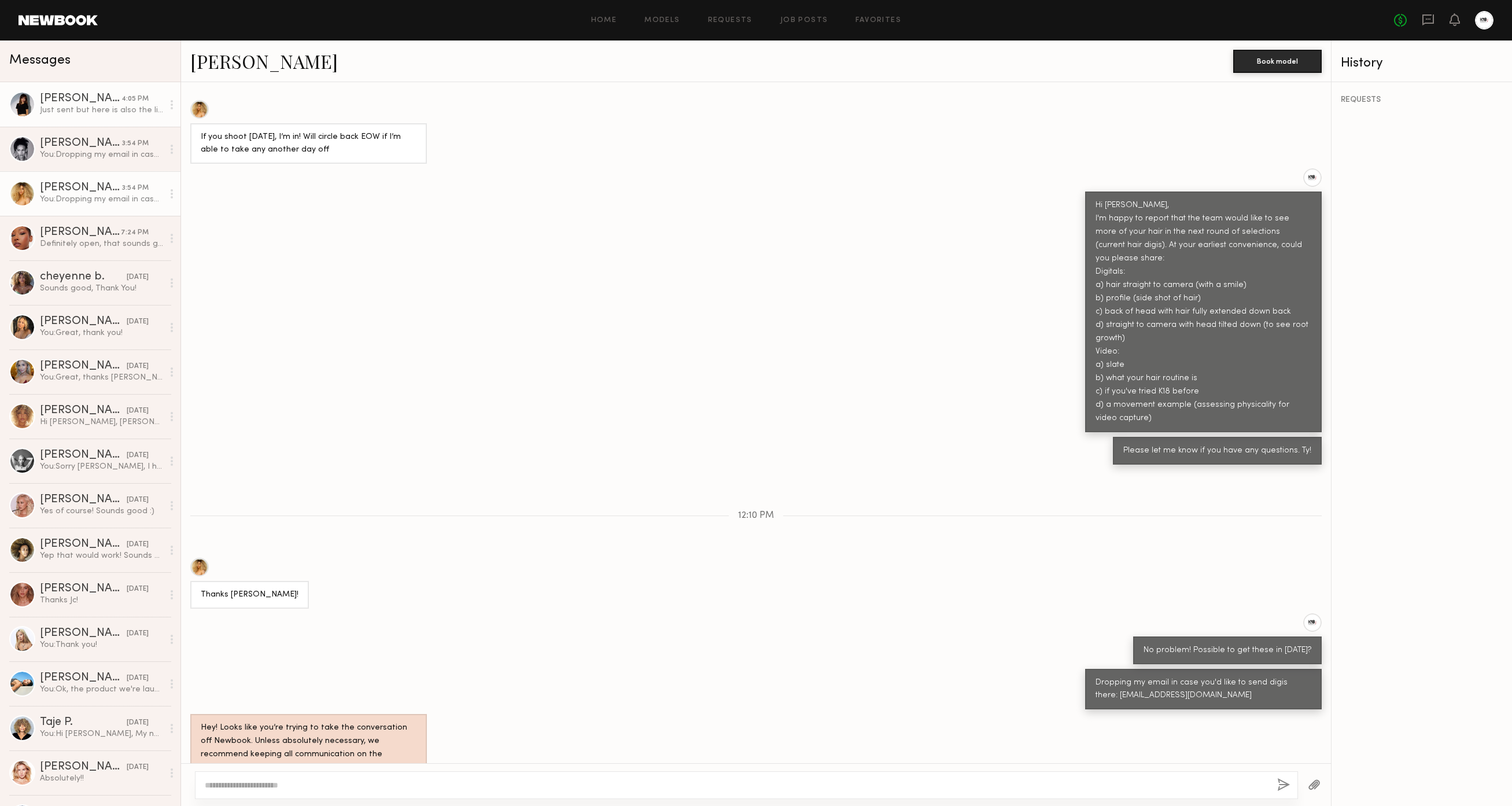
click at [68, 115] on div "Just sent but here is also the link to the folder [URL][DOMAIN_NAME]" at bounding box center [101, 110] width 123 height 11
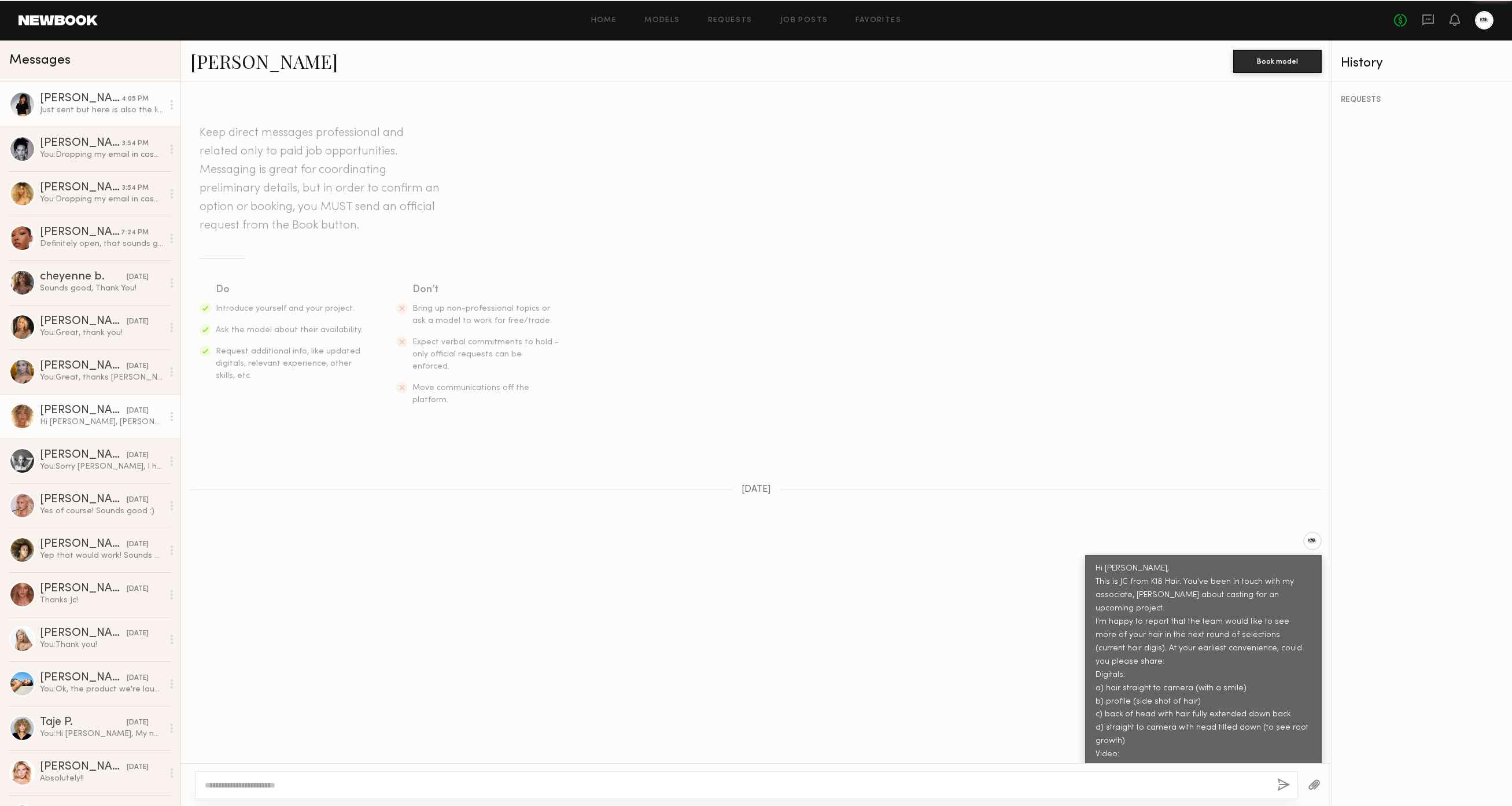
scroll to position [643, 0]
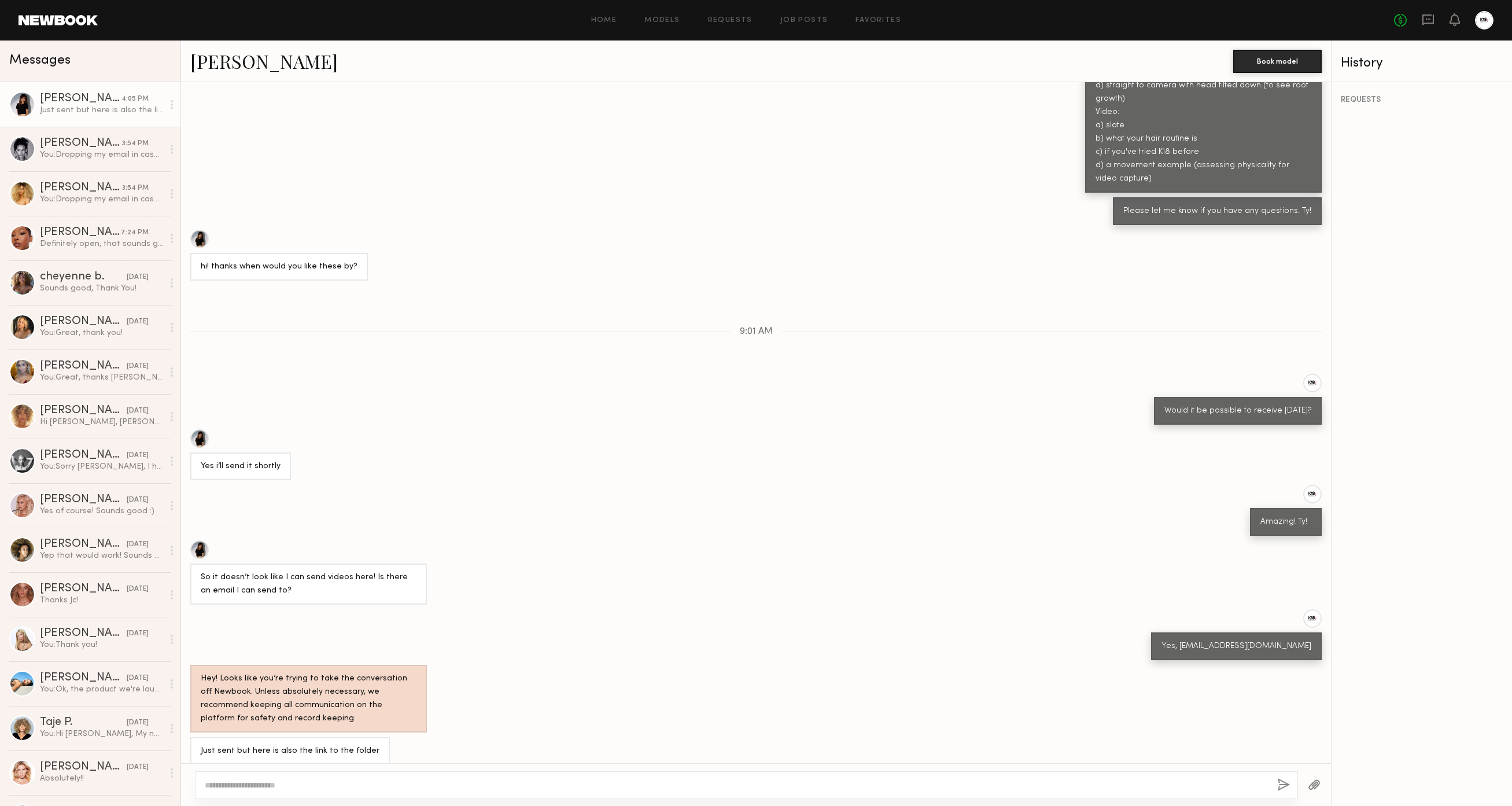
click at [257, 782] on textarea at bounding box center [736, 785] width 1063 height 12
type textarea "**********"
click at [1280, 786] on button "button" at bounding box center [1283, 785] width 13 height 15
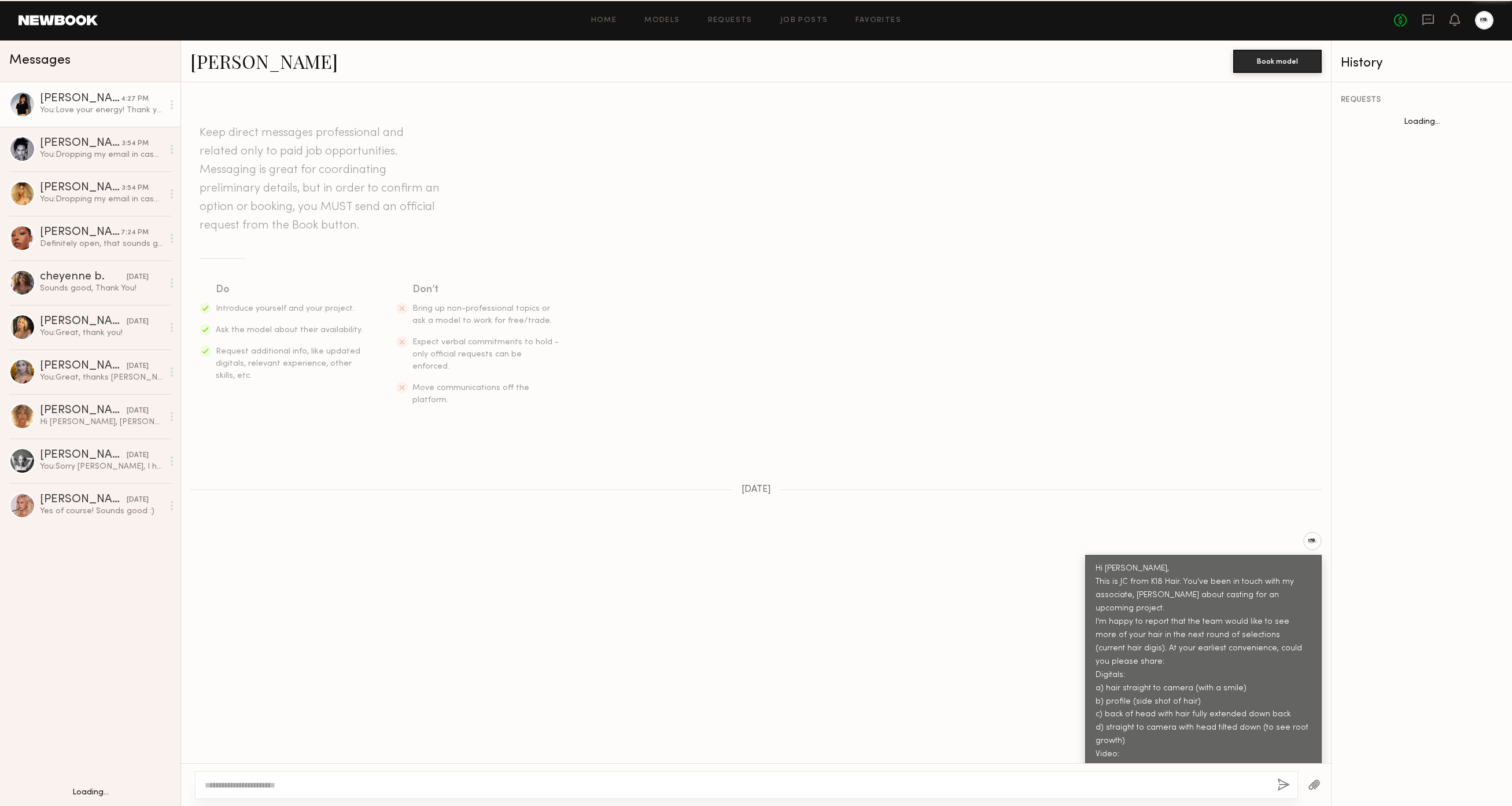
scroll to position [724, 0]
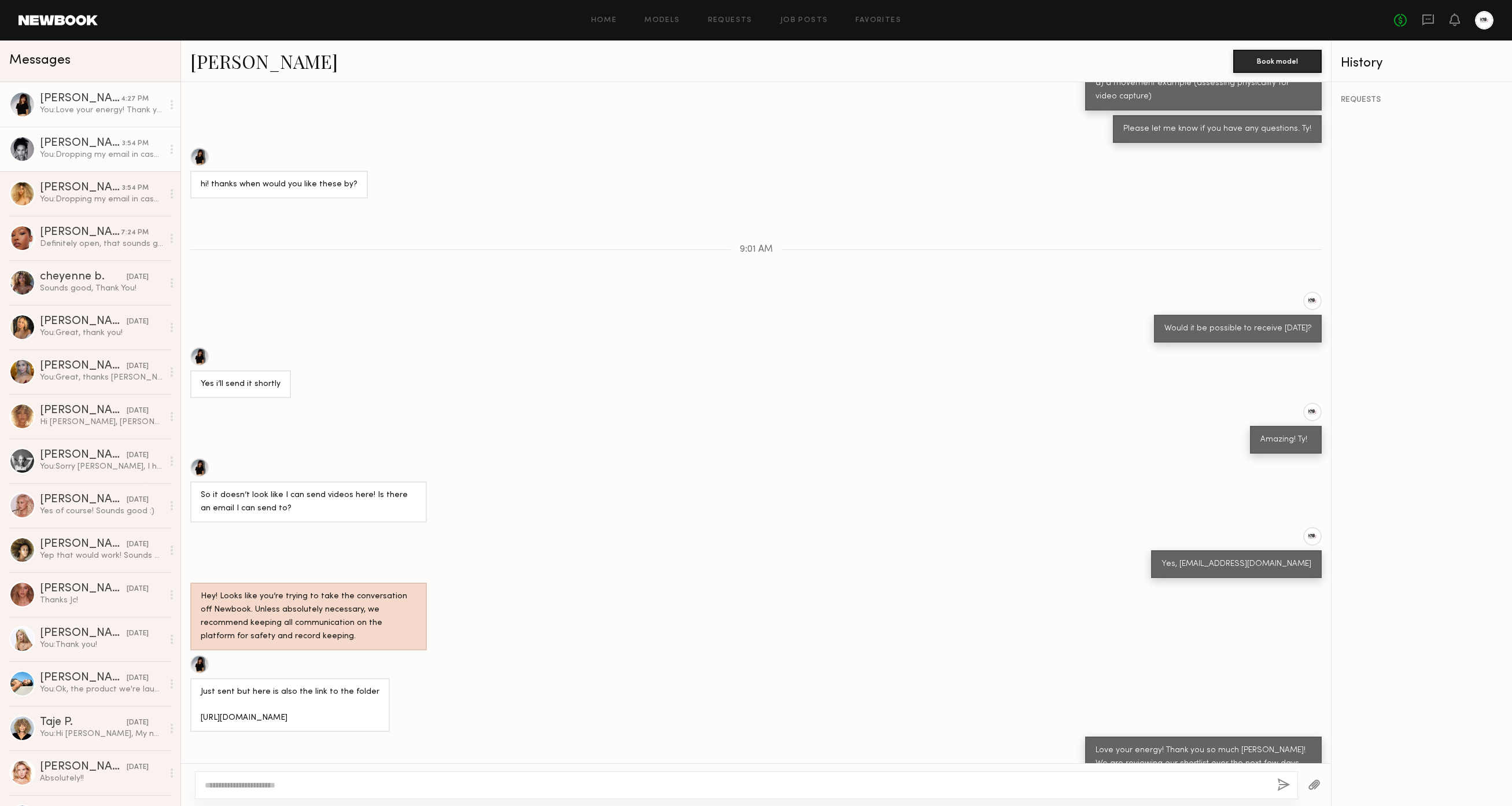
click at [110, 148] on div "[PERSON_NAME]" at bounding box center [81, 143] width 82 height 12
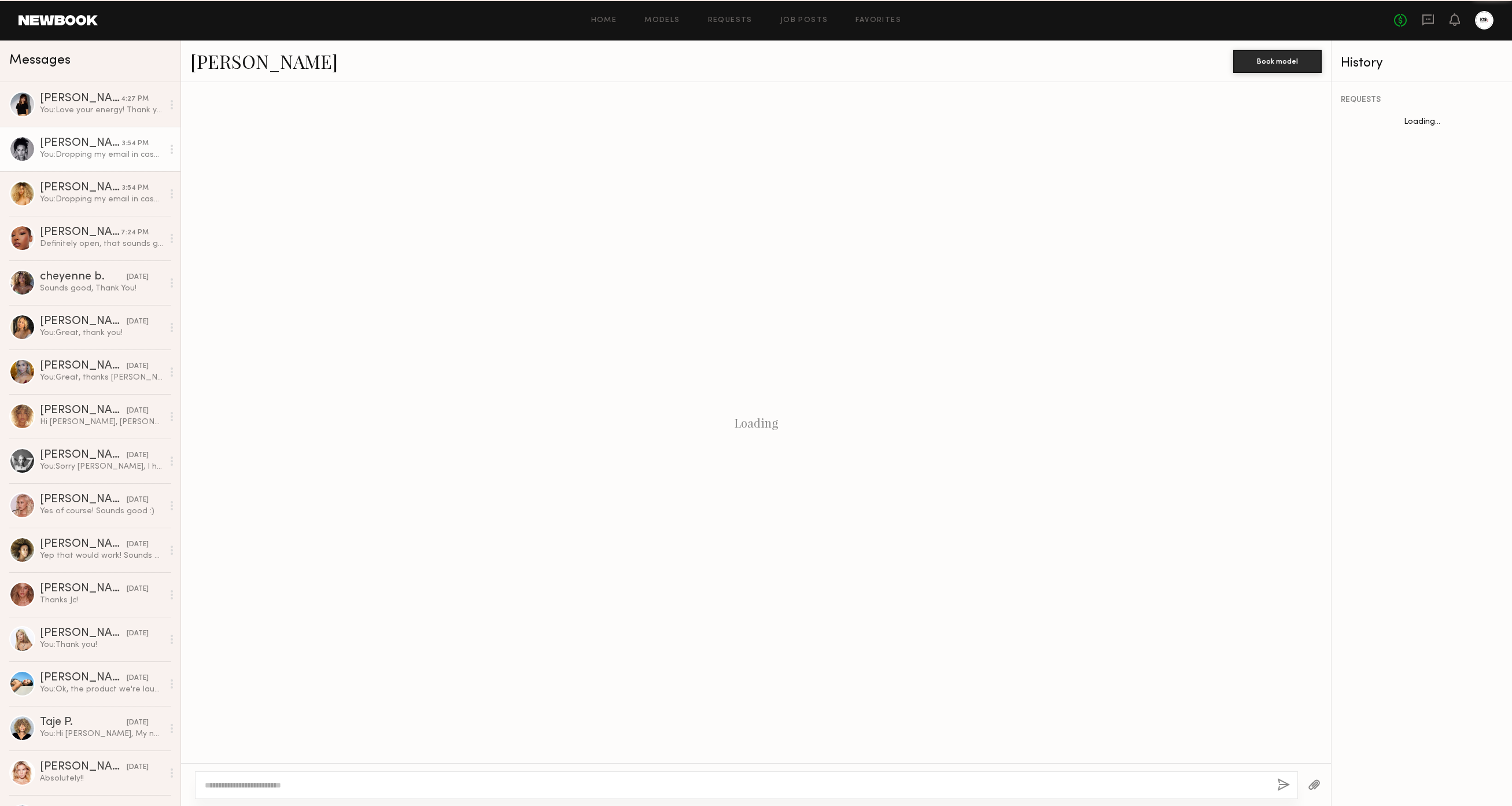
scroll to position [957, 0]
